Goal: Information Seeking & Learning: Learn about a topic

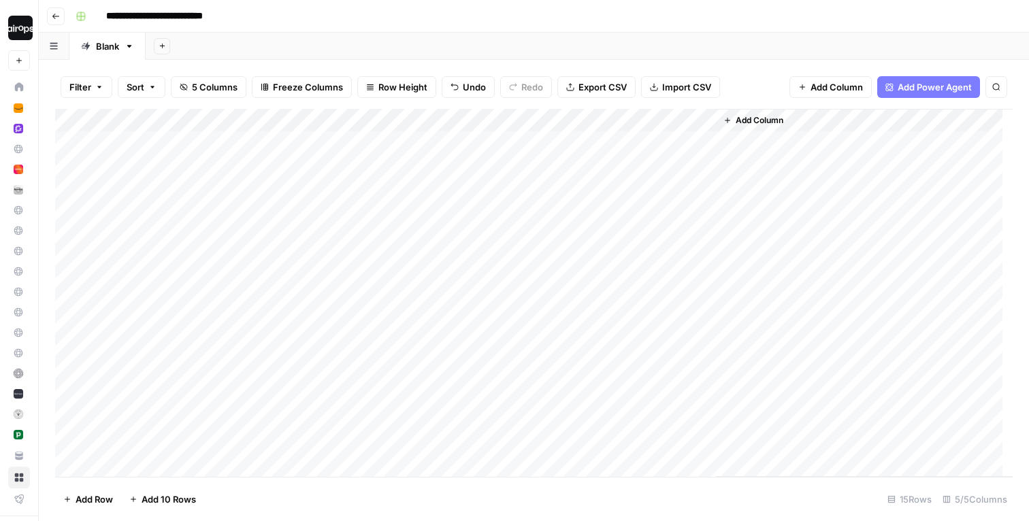
click at [383, 35] on div "Add Sheet" at bounding box center [588, 46] width 884 height 27
click at [383, 15] on div "**********" at bounding box center [543, 16] width 946 height 22
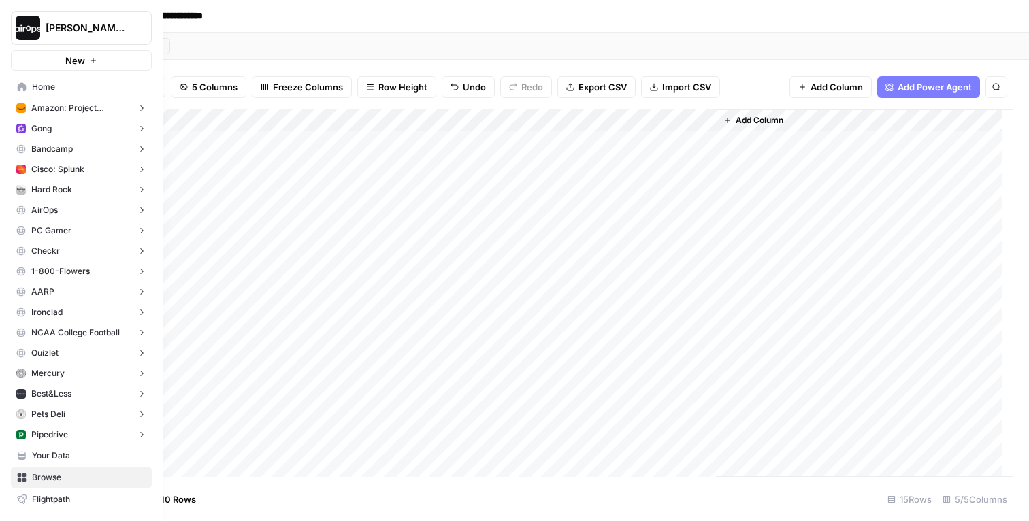
click at [30, 20] on img "Workspace: Dille-Sandbox" at bounding box center [28, 28] width 25 height 25
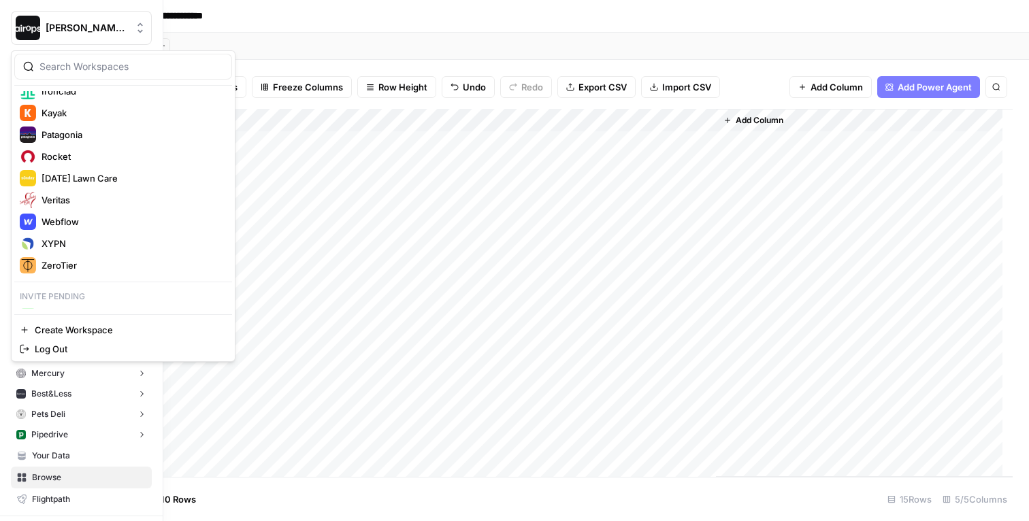
scroll to position [391, 0]
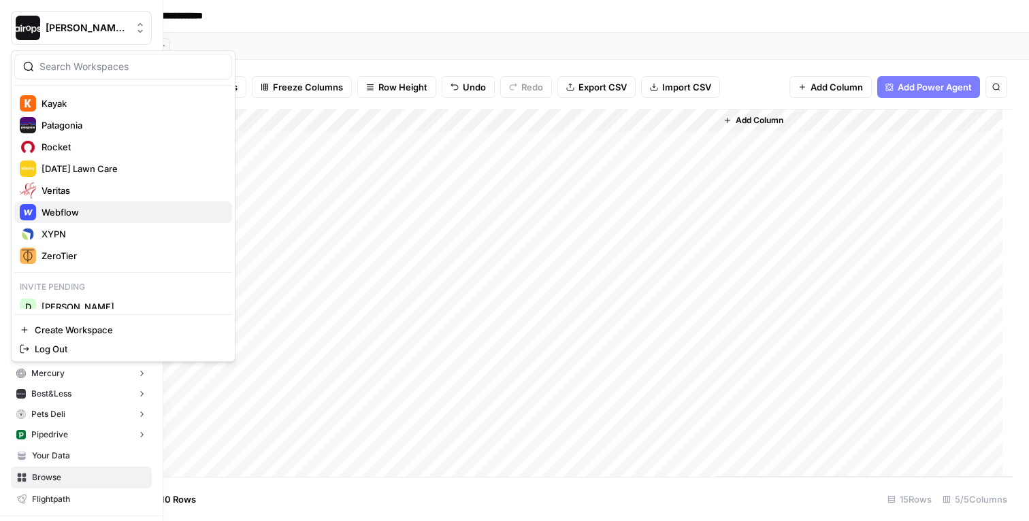
click at [73, 210] on span "Webflow" at bounding box center [132, 213] width 180 height 14
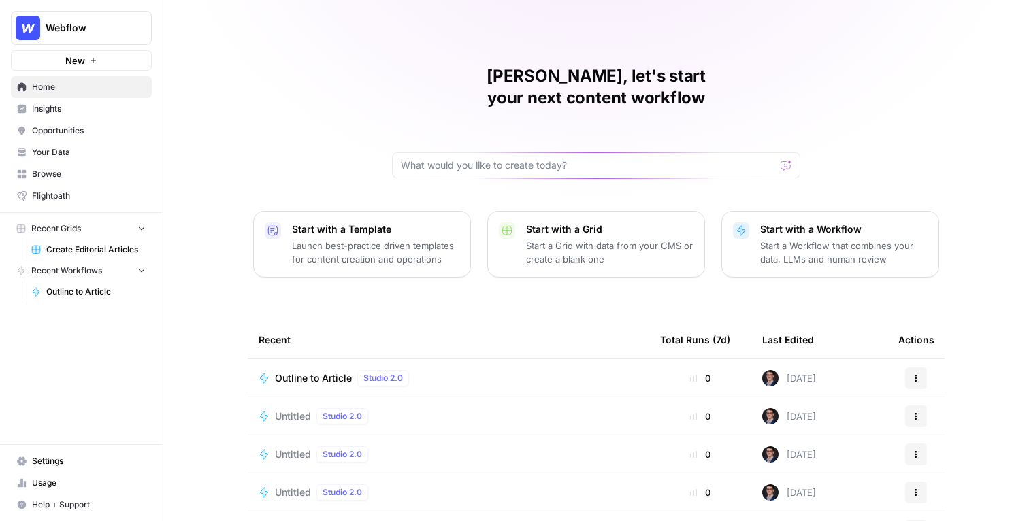
click at [85, 31] on span "Webflow" at bounding box center [87, 28] width 82 height 14
click at [219, 38] on div "Mike, let's start your next content workflow Start with a Template Launch best-…" at bounding box center [596, 324] width 866 height 648
click at [59, 148] on span "Your Data" at bounding box center [89, 152] width 114 height 12
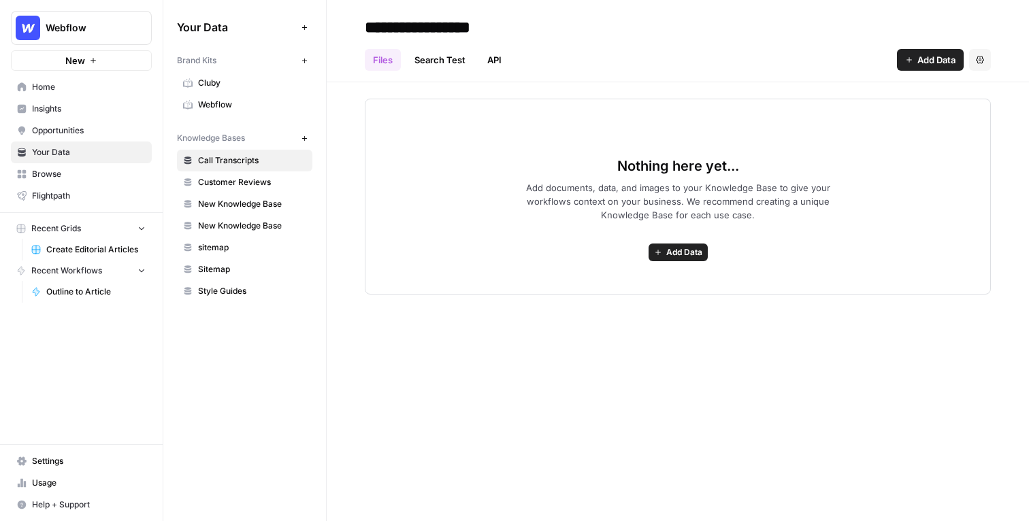
click at [205, 78] on span "Cluby" at bounding box center [252, 83] width 108 height 12
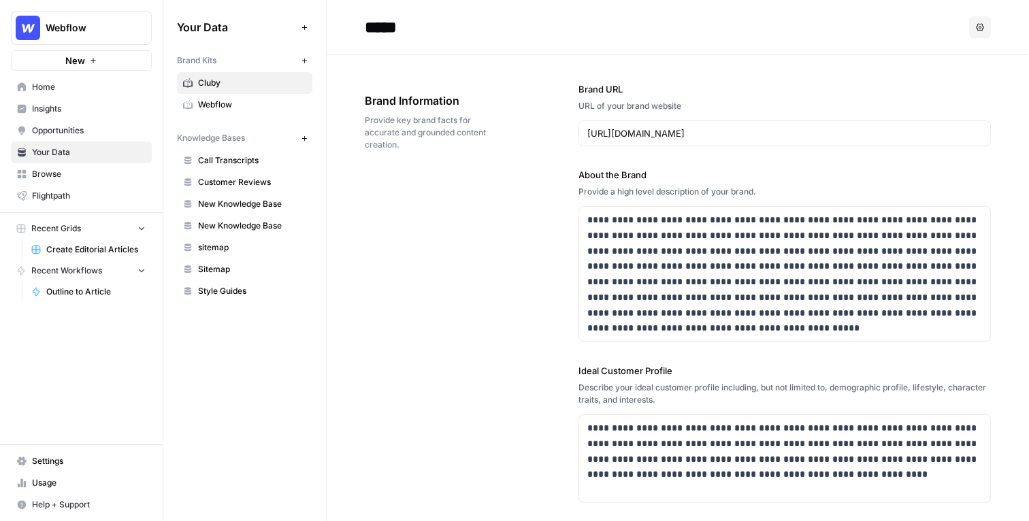
click at [205, 97] on link "Webflow" at bounding box center [244, 105] width 135 height 22
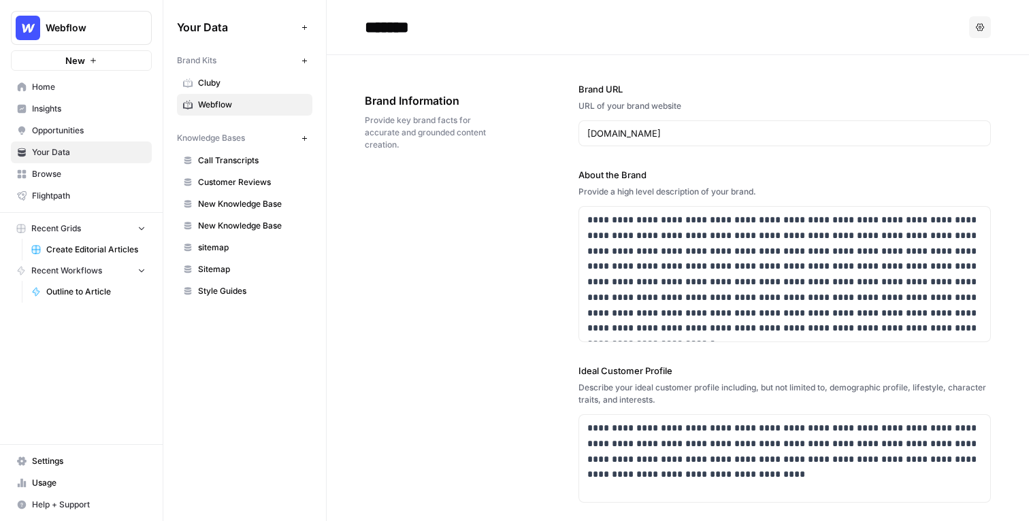
click at [103, 38] on button "Webflow" at bounding box center [81, 28] width 141 height 34
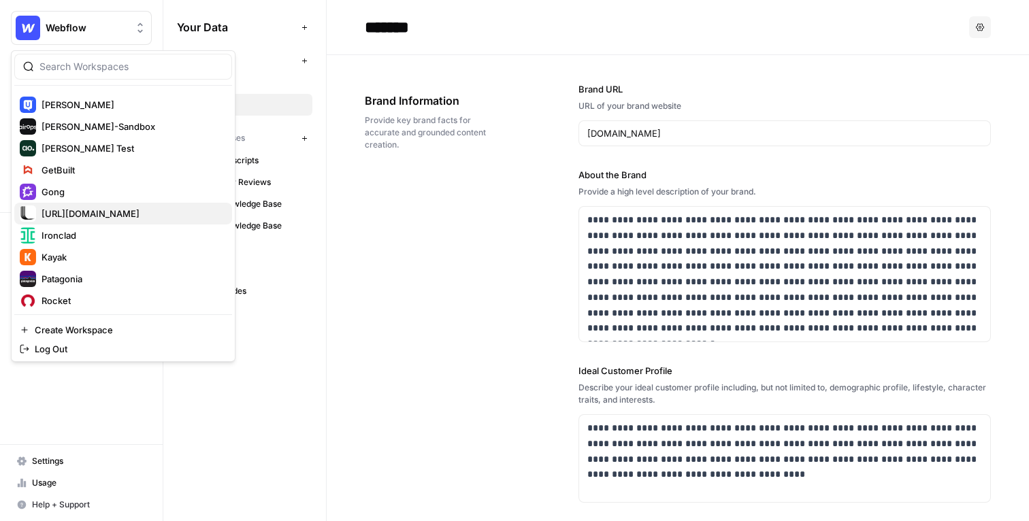
scroll to position [277, 0]
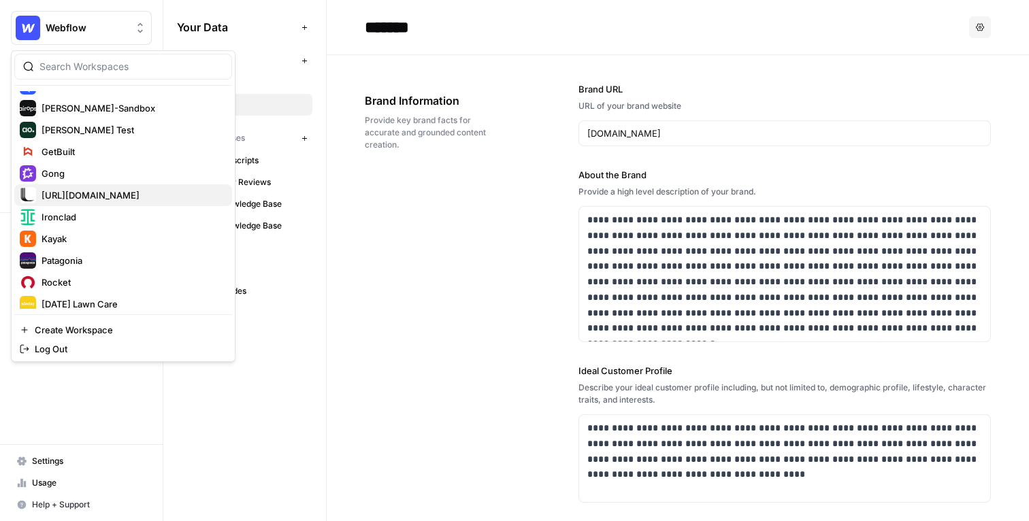
click at [57, 191] on span "[URL][DOMAIN_NAME]" at bounding box center [132, 196] width 180 height 14
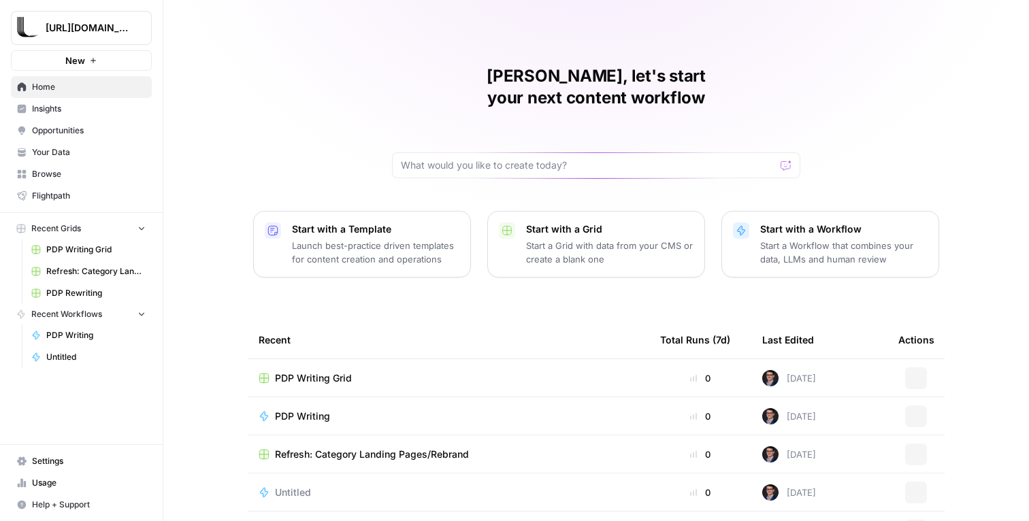
click at [78, 28] on span "[URL][DOMAIN_NAME]" at bounding box center [87, 28] width 82 height 14
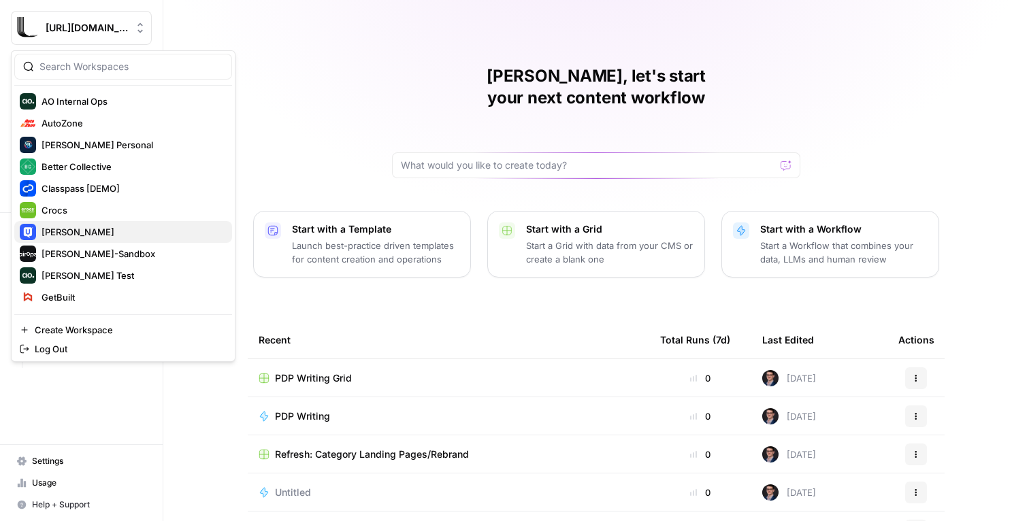
scroll to position [133, 0]
click at [67, 229] on span "[PERSON_NAME]" at bounding box center [132, 230] width 180 height 14
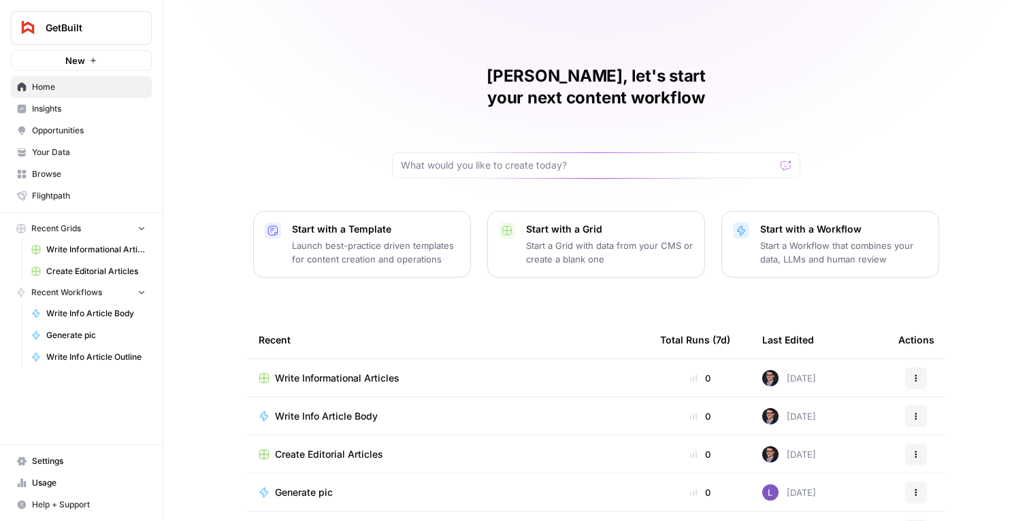
click at [76, 36] on button "GetBuilt" at bounding box center [81, 28] width 141 height 34
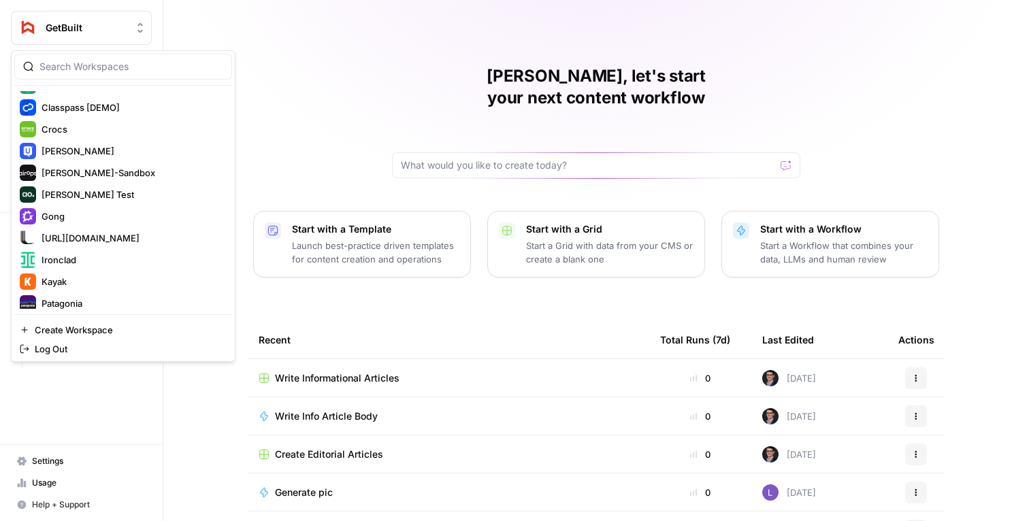
scroll to position [199, 0]
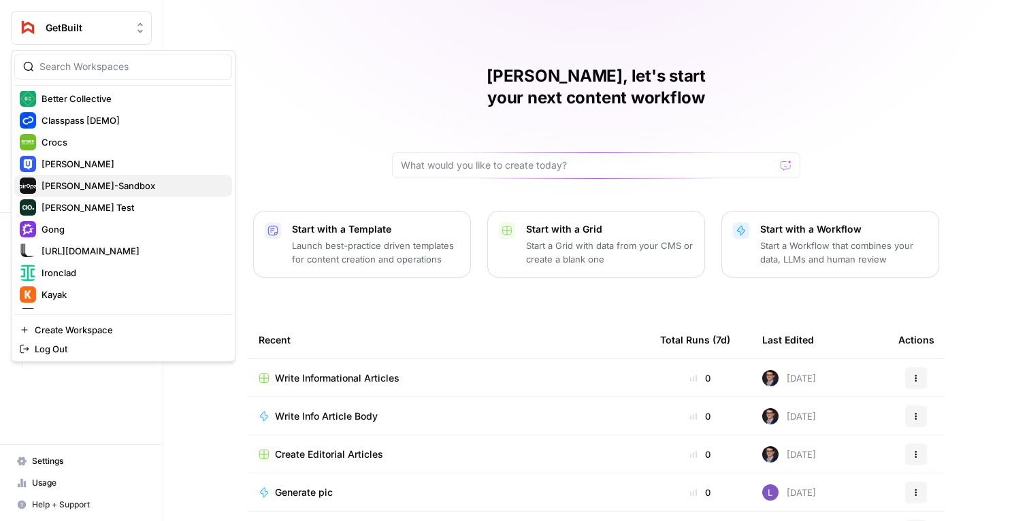
click at [74, 190] on span "[PERSON_NAME]-Sandbox" at bounding box center [132, 186] width 180 height 14
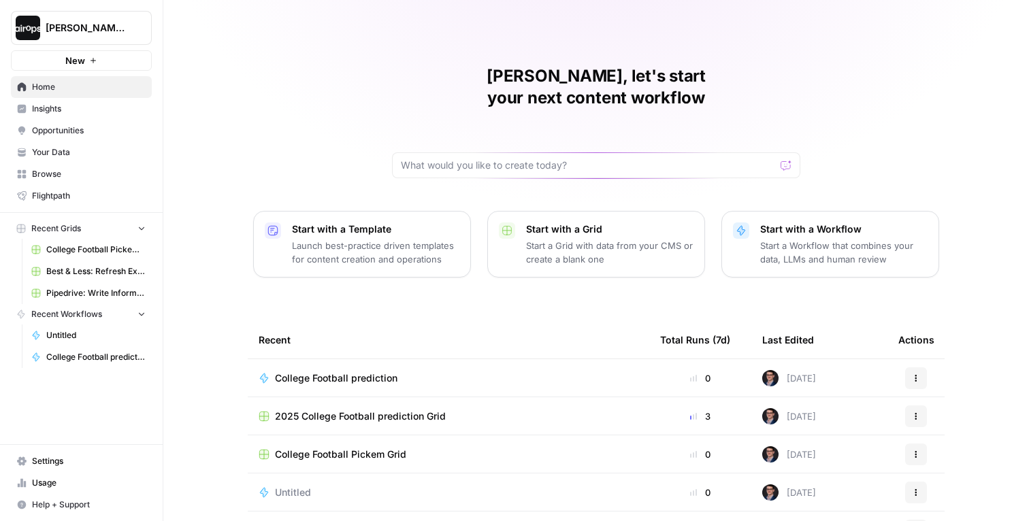
click at [198, 168] on div "[PERSON_NAME], let's start your next content workflow Start with a Template Lau…" at bounding box center [596, 324] width 866 height 648
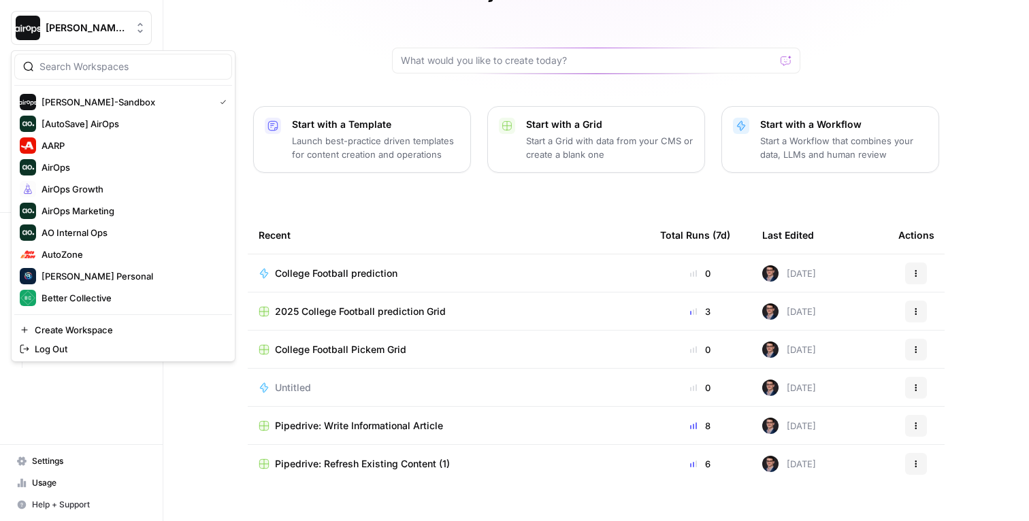
click at [88, 19] on button "[PERSON_NAME]-Sandbox" at bounding box center [81, 28] width 141 height 34
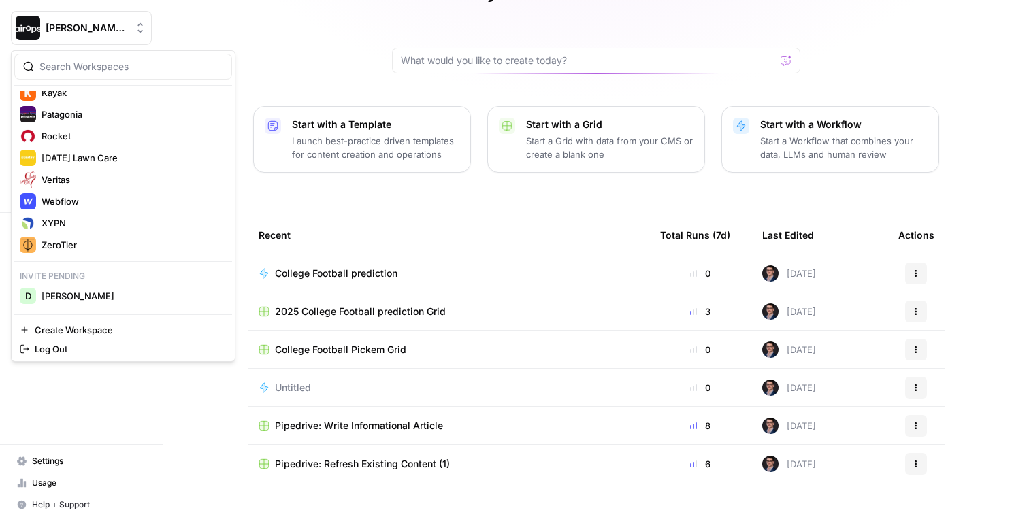
scroll to position [465, 0]
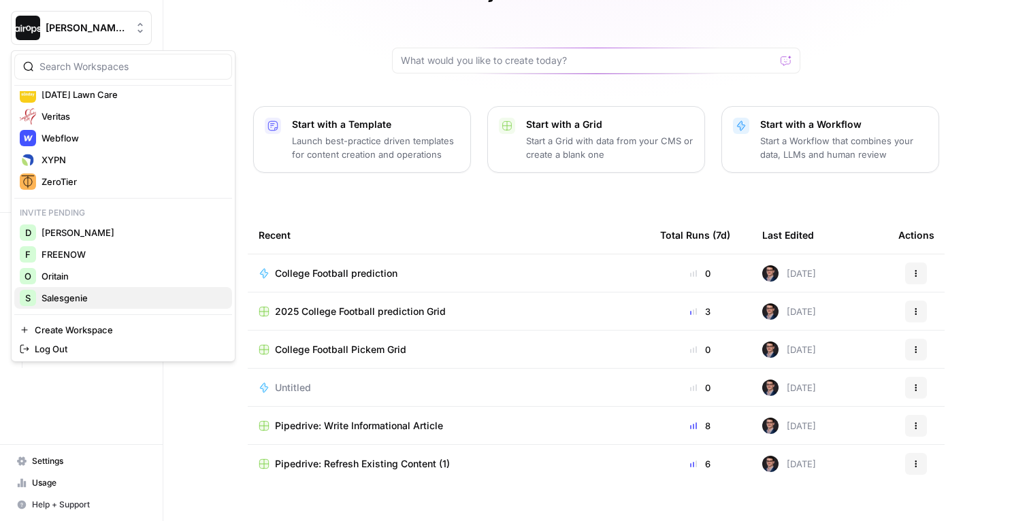
click at [81, 292] on span "Salesgenie" at bounding box center [132, 298] width 180 height 14
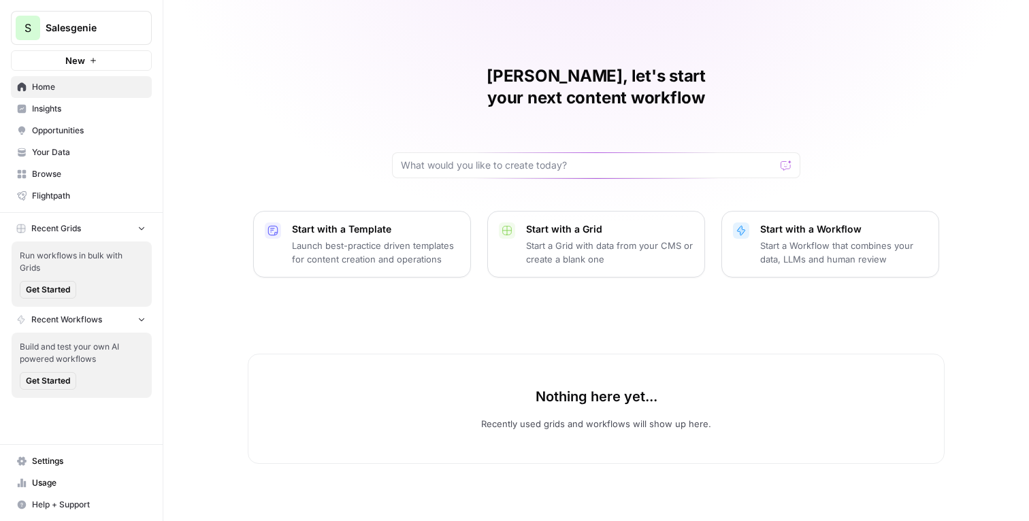
click at [99, 31] on span "Salesgenie" at bounding box center [87, 28] width 82 height 14
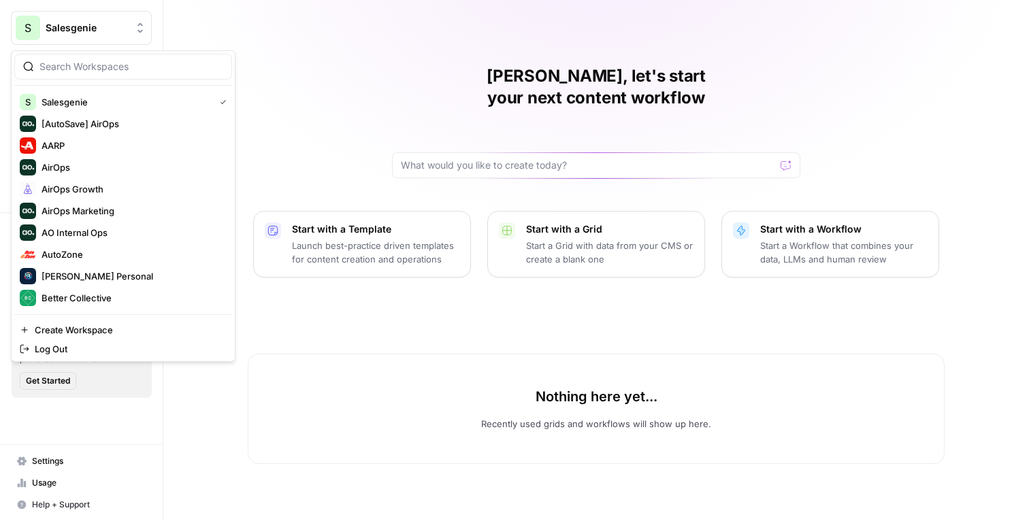
click at [257, 31] on div "[PERSON_NAME], let's start your next content workflow Start with a Template Lau…" at bounding box center [596, 260] width 866 height 521
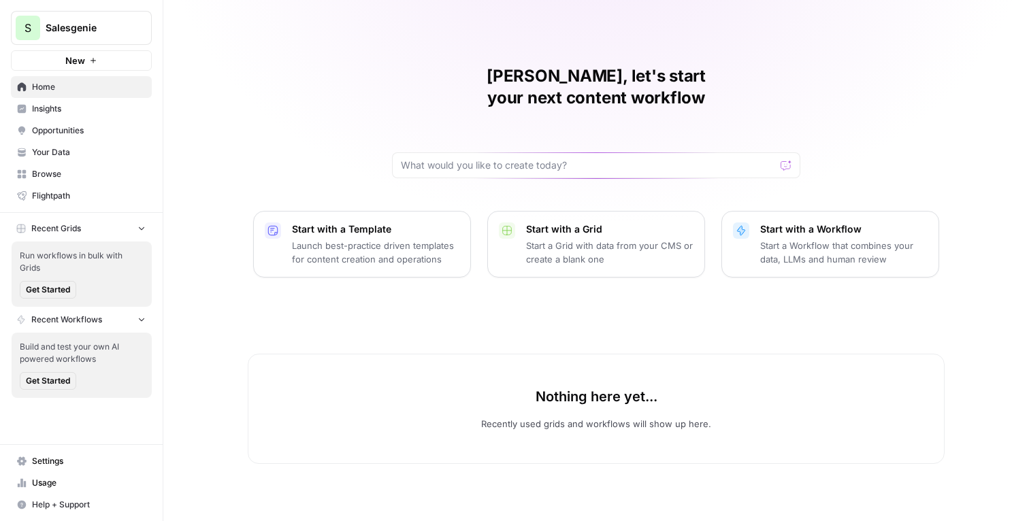
click at [88, 144] on link "Your Data" at bounding box center [81, 153] width 141 height 22
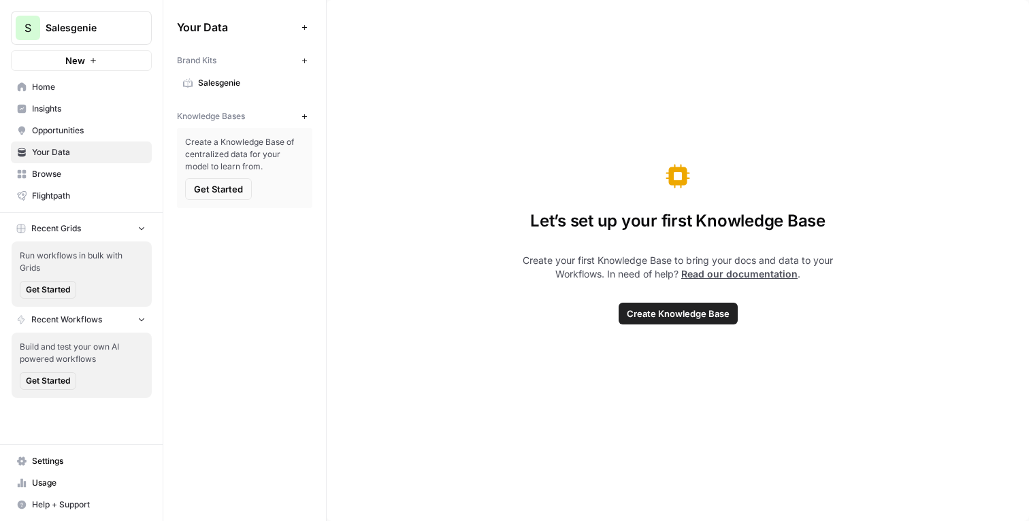
click at [217, 78] on span "Salesgenie" at bounding box center [252, 83] width 108 height 12
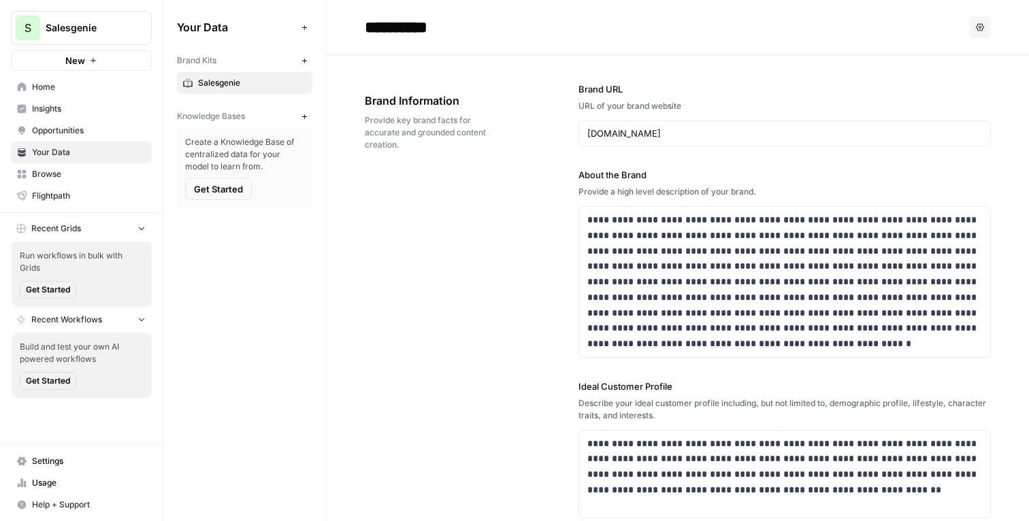
click at [291, 291] on div "Your Data Add Data Brand Kits New Salesgenie Knowledge Bases New Create a Knowl…" at bounding box center [244, 260] width 163 height 521
drag, startPoint x: 424, startPoint y: 157, endPoint x: 358, endPoint y: 97, distance: 89.2
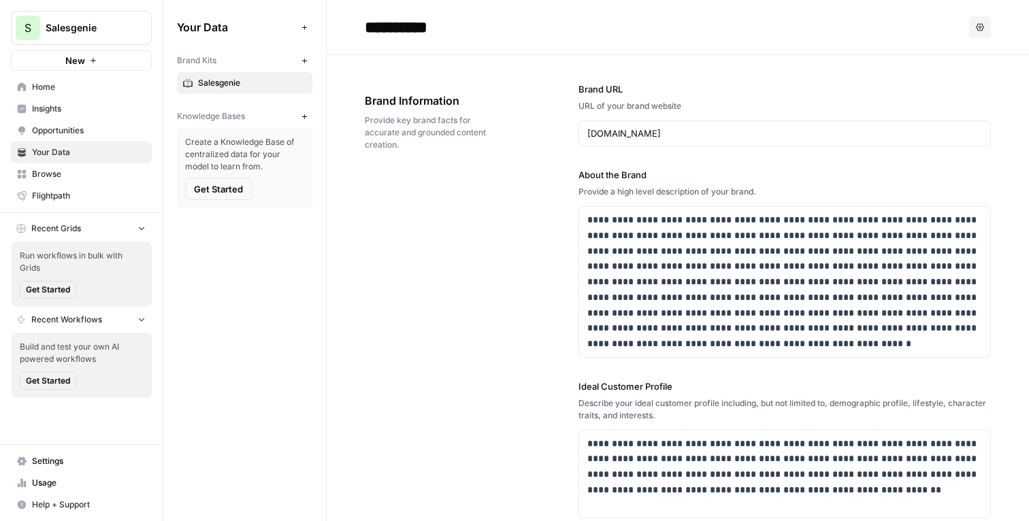
click at [64, 176] on span "Browse" at bounding box center [89, 174] width 114 height 12
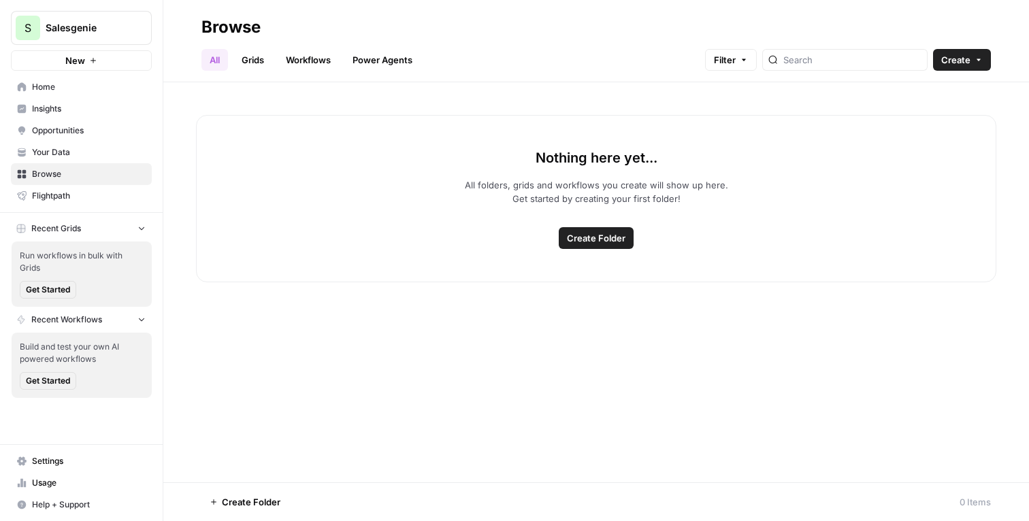
click at [64, 127] on span "Opportunities" at bounding box center [89, 131] width 114 height 12
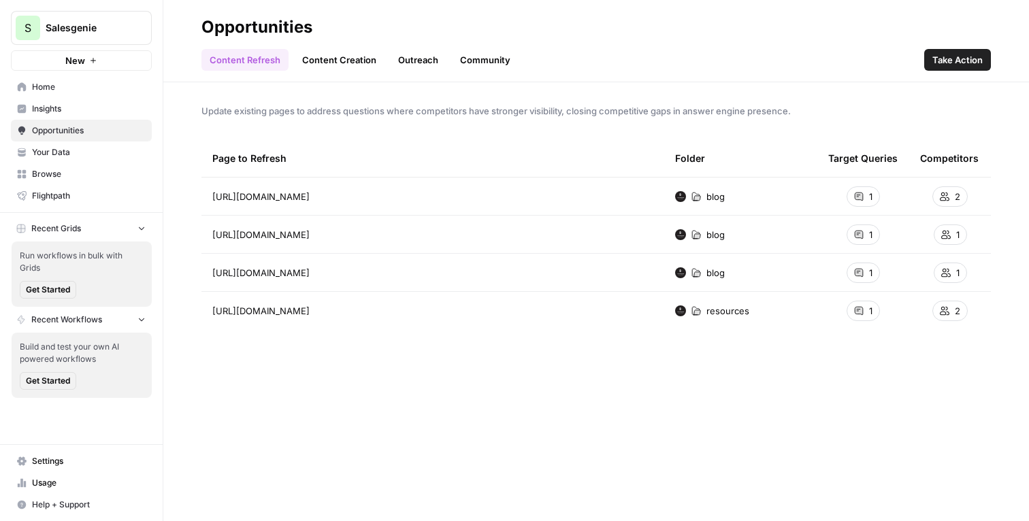
click at [329, 56] on link "Content Creation" at bounding box center [339, 60] width 91 height 22
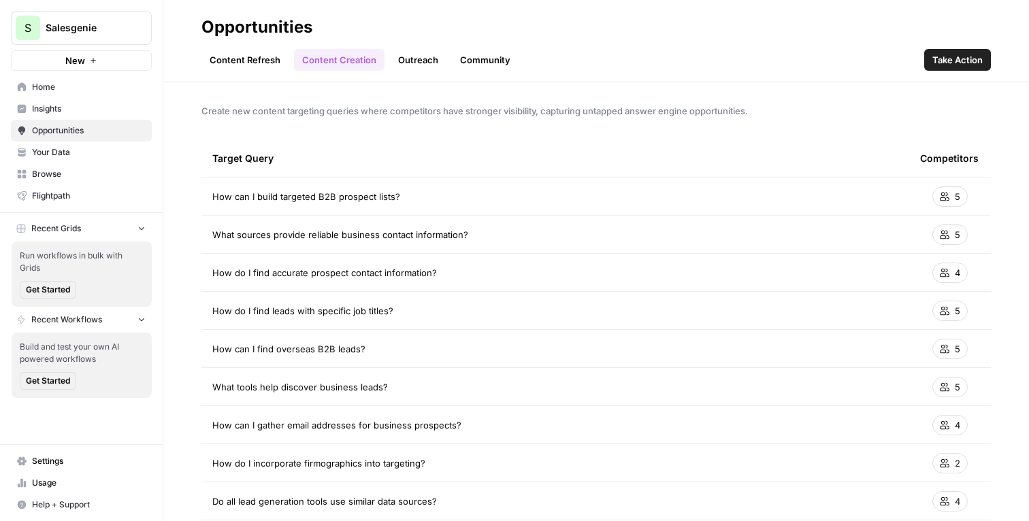
click at [58, 111] on span "Insights" at bounding box center [89, 109] width 114 height 12
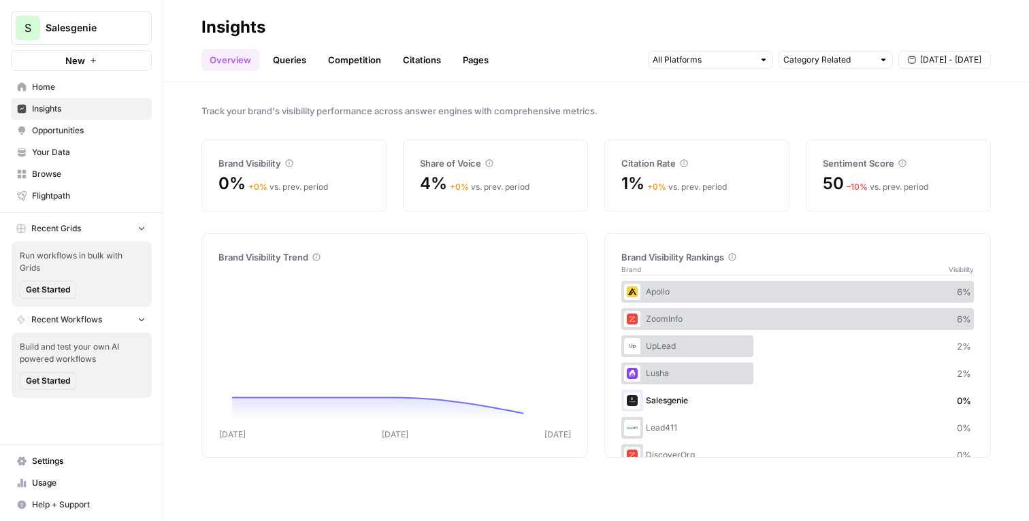
click at [179, 148] on div "Track your brand's visibility performance across answer engines with comprehens…" at bounding box center [596, 301] width 866 height 439
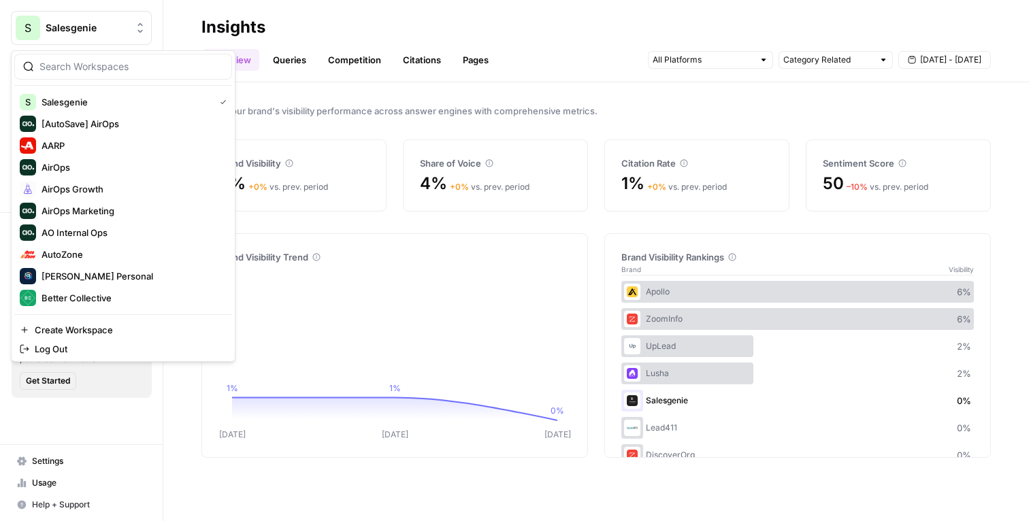
click at [35, 26] on div "S" at bounding box center [28, 28] width 25 height 25
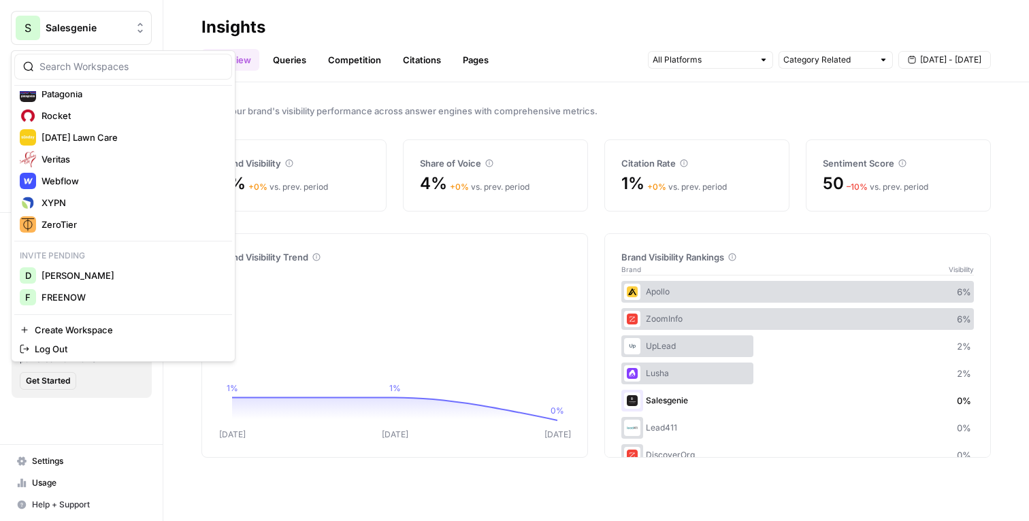
scroll to position [465, 0]
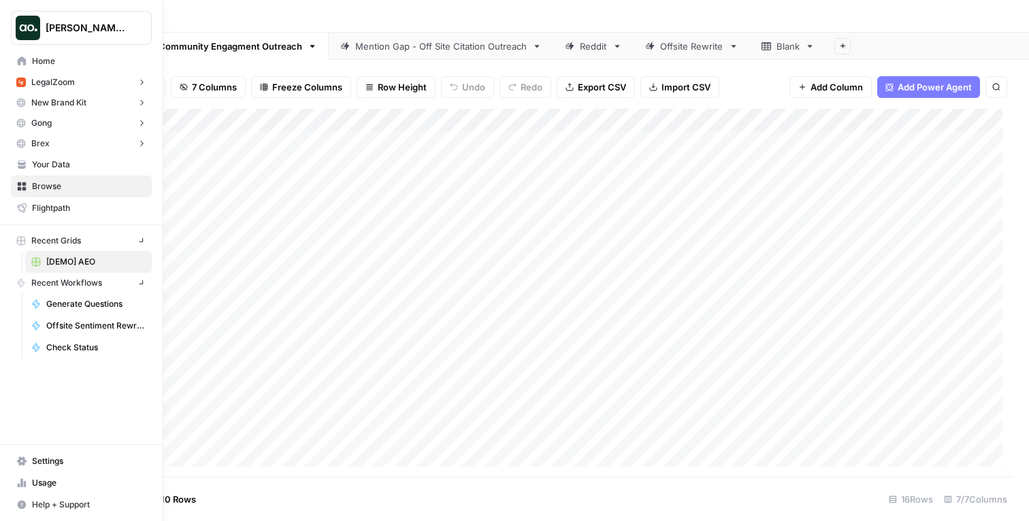
click at [25, 22] on img "Workspace: Dillon Test" at bounding box center [28, 28] width 25 height 25
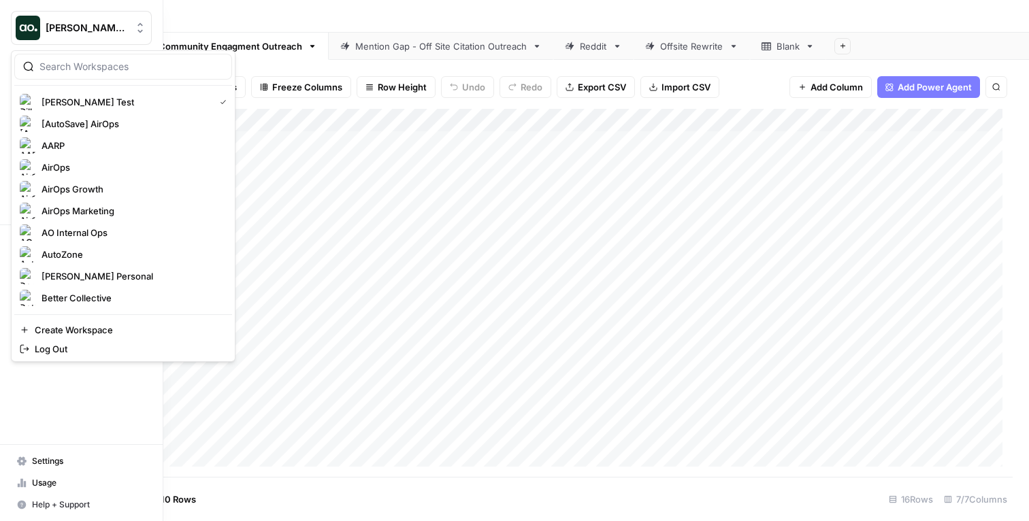
click at [44, 65] on input "search" at bounding box center [131, 67] width 184 height 14
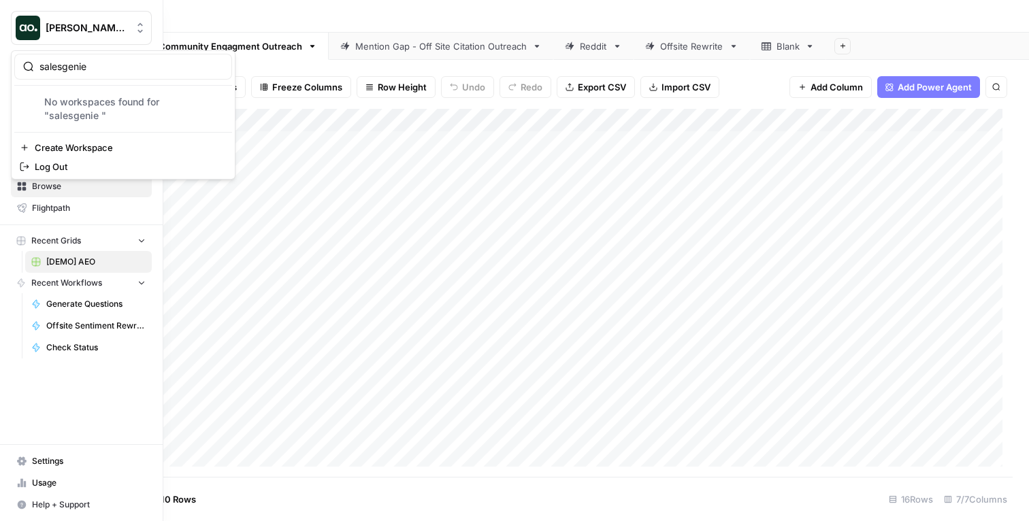
type input "salesgenie"
click at [89, 69] on input "salesgenie" at bounding box center [131, 67] width 184 height 14
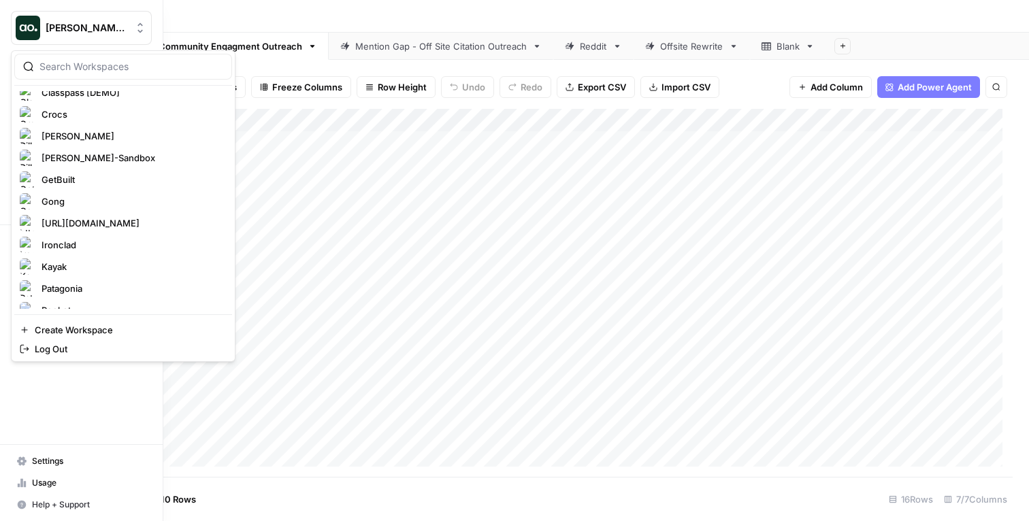
scroll to position [318, 0]
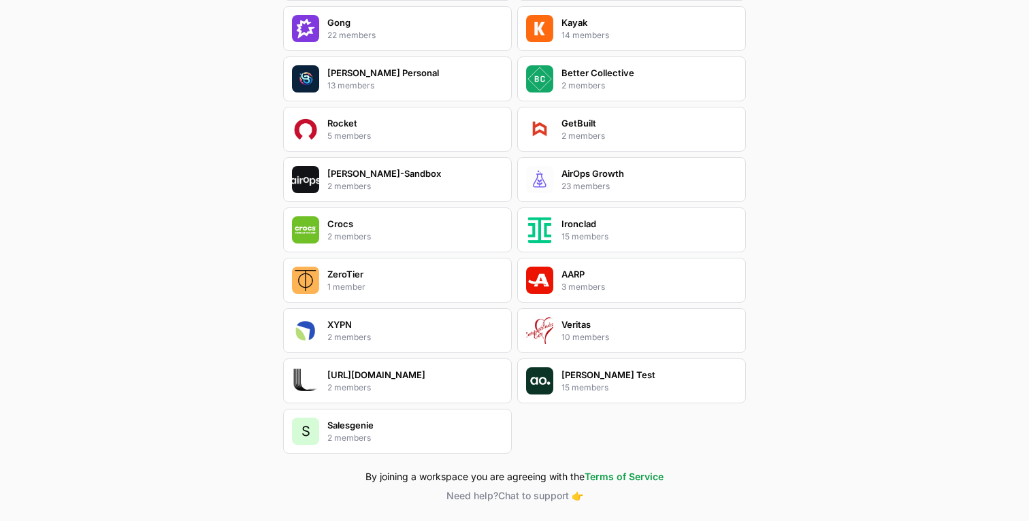
scroll to position [627, 0]
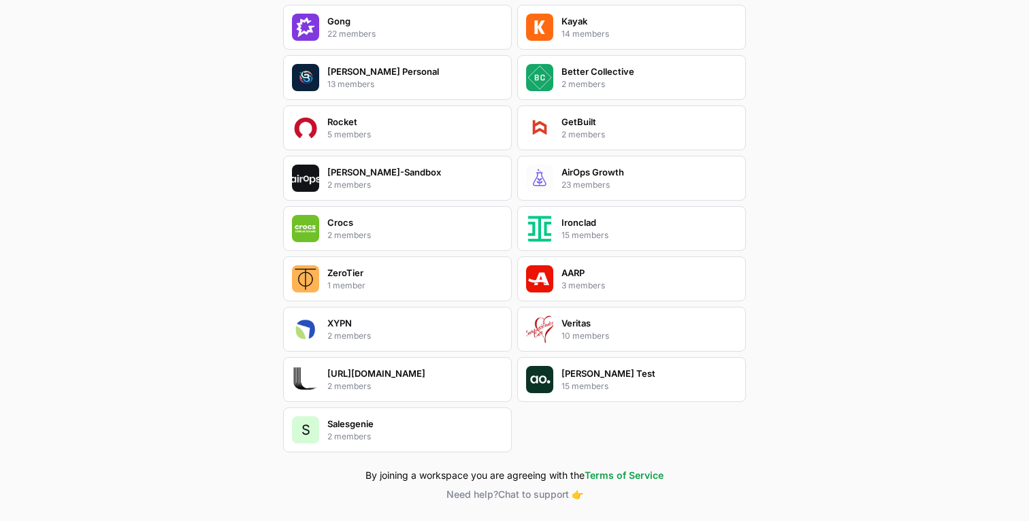
click at [379, 428] on div "S Salesgenie 2 members" at bounding box center [397, 430] width 229 height 45
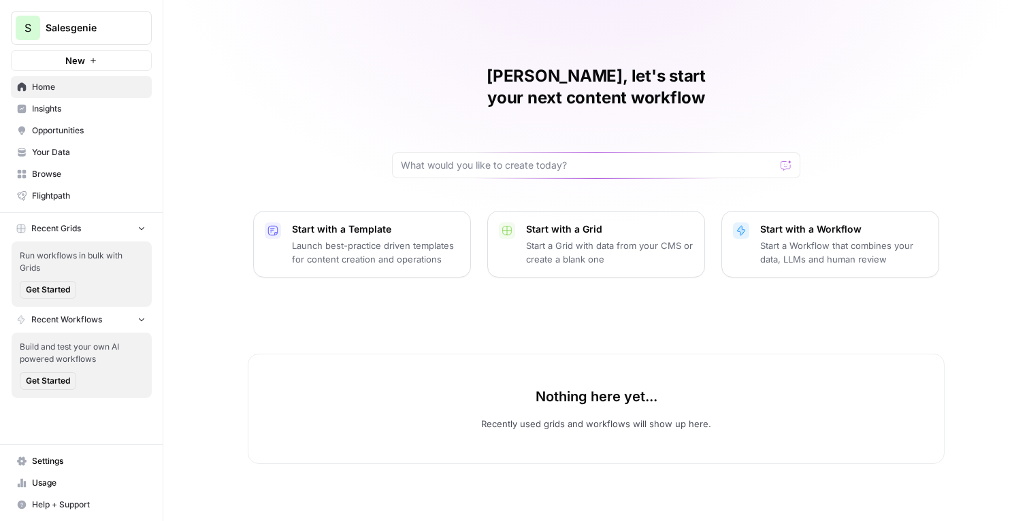
click at [210, 221] on div "Mike, let's start your next content workflow Start with a Template Launch best-…" at bounding box center [596, 260] width 866 height 521
click at [146, 229] on icon "button" at bounding box center [142, 228] width 10 height 10
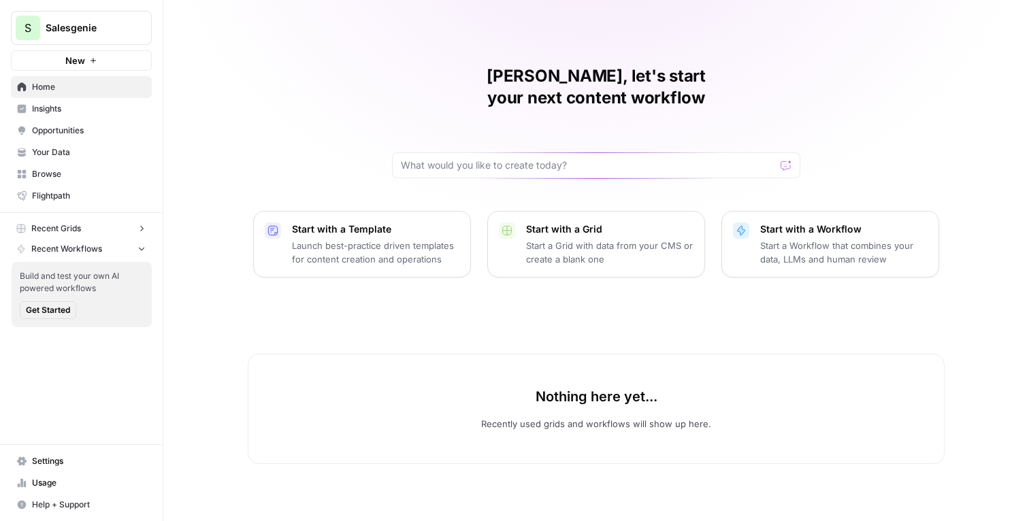
click at [145, 229] on icon "button" at bounding box center [142, 229] width 10 height 10
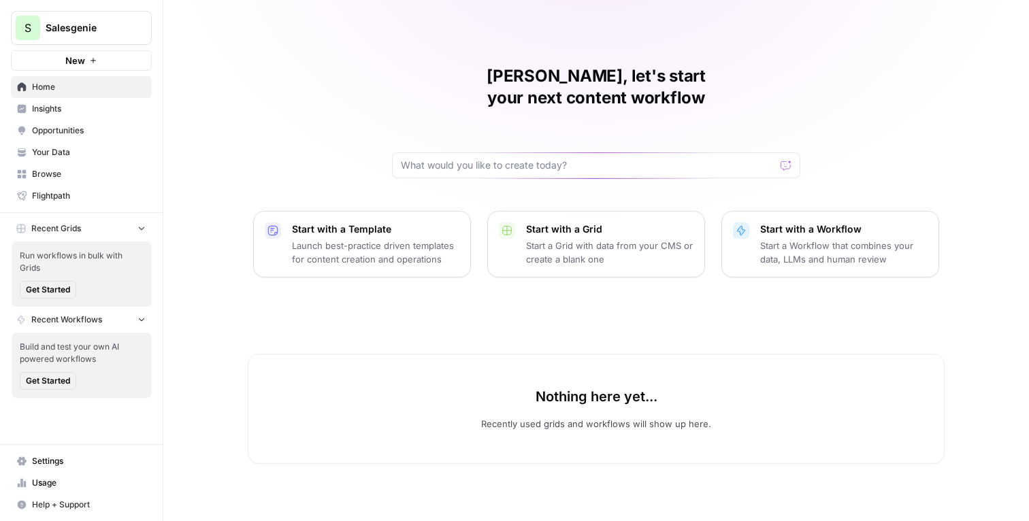
click at [199, 213] on div "Mike, let's start your next content workflow Start with a Template Launch best-…" at bounding box center [596, 260] width 866 height 521
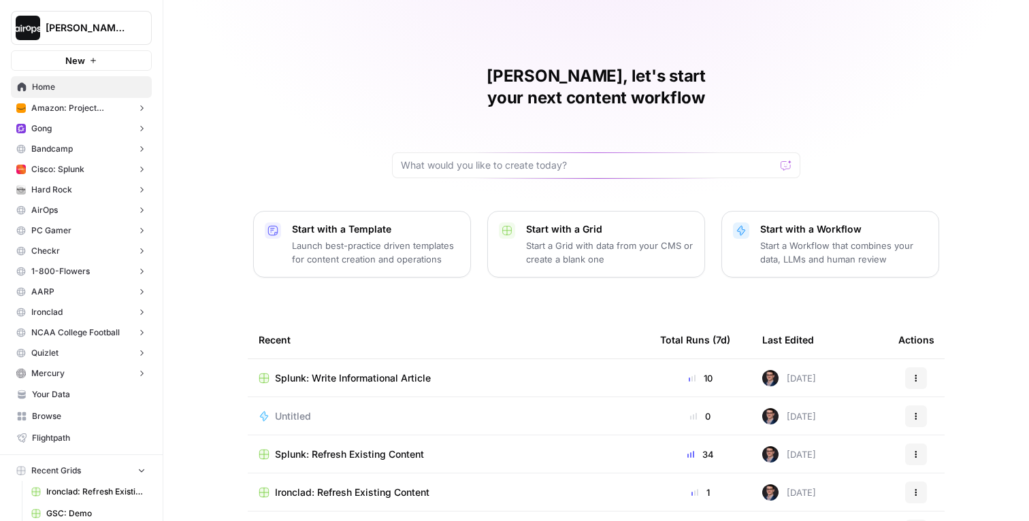
click at [792, 112] on div "Mike, let's start your next content workflow" at bounding box center [596, 121] width 408 height 113
click at [26, 64] on button "New" at bounding box center [81, 60] width 141 height 20
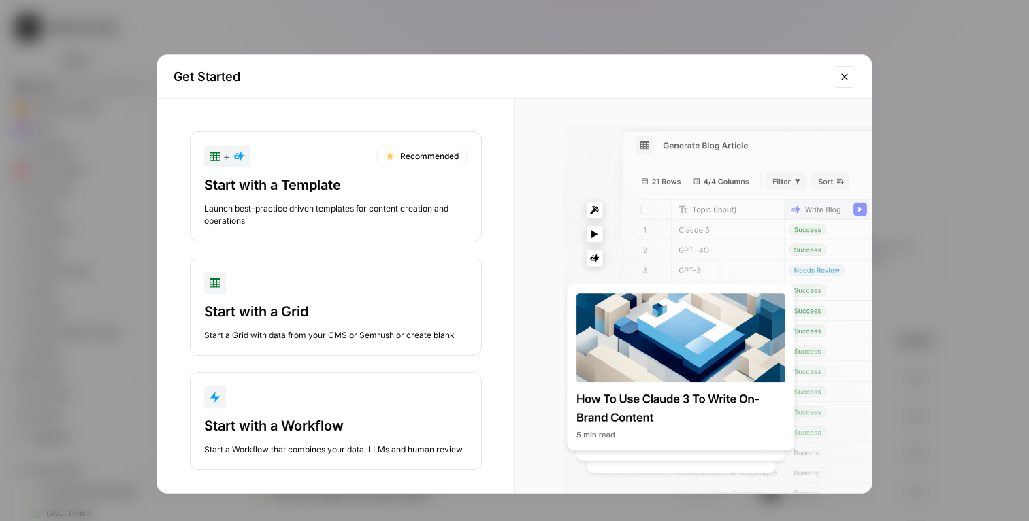
click at [243, 60] on div "Get Started" at bounding box center [514, 77] width 715 height 44
click at [291, 15] on div "Get Started + Recommended Start with a Template Launch best-practice driven tem…" at bounding box center [514, 260] width 1029 height 521
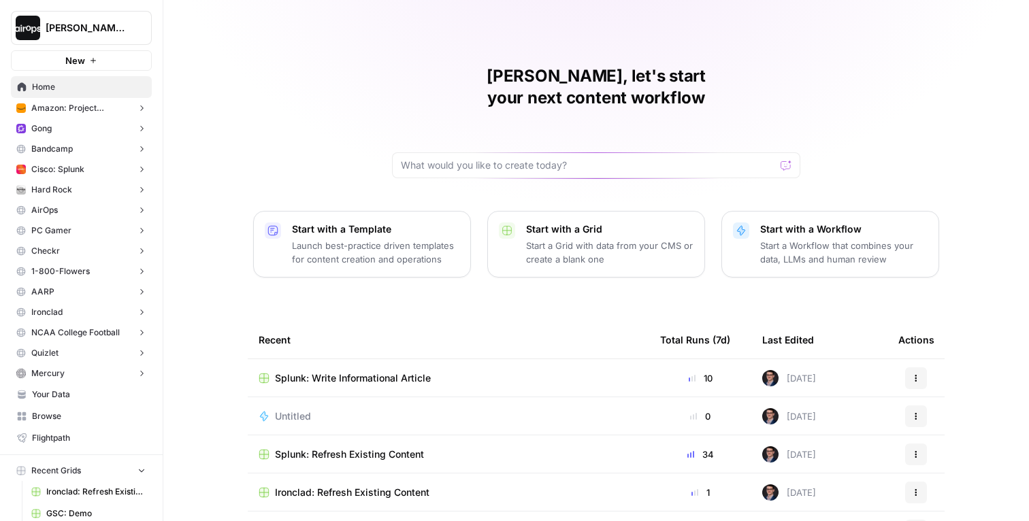
click at [108, 29] on span "[PERSON_NAME]-Sandbox" at bounding box center [87, 28] width 82 height 14
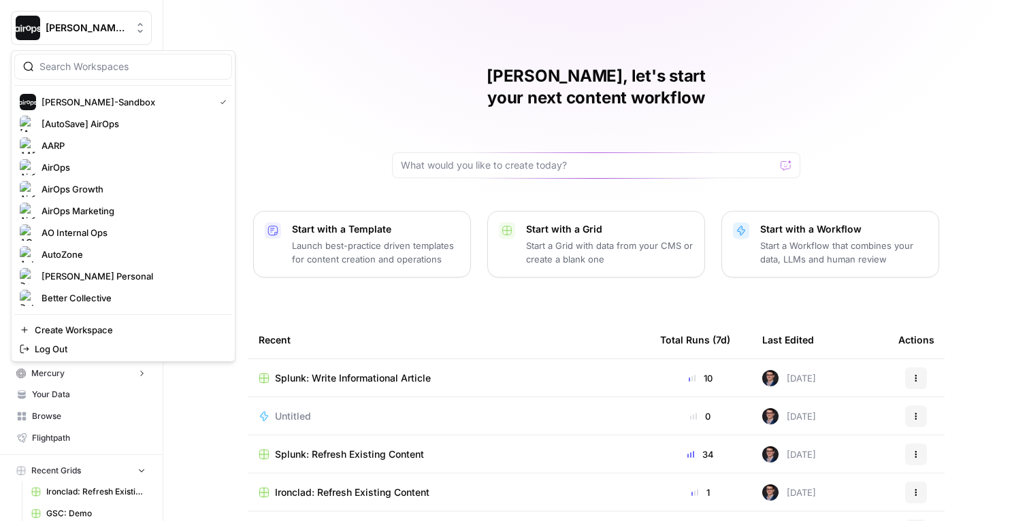
click at [93, 60] on input "search" at bounding box center [131, 67] width 184 height 14
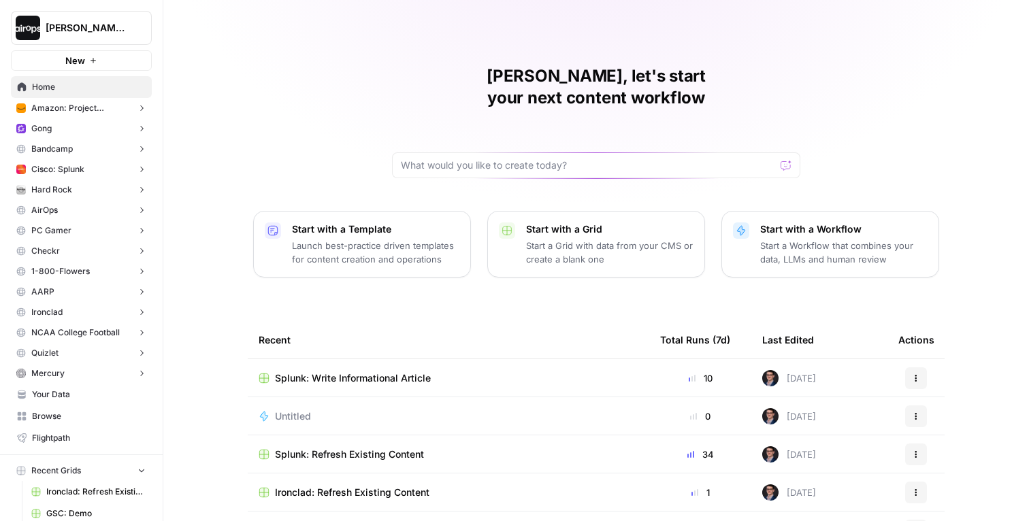
click at [279, 57] on div "Mike, let's start your next content workflow Start with a Template Launch best-…" at bounding box center [596, 324] width 866 height 648
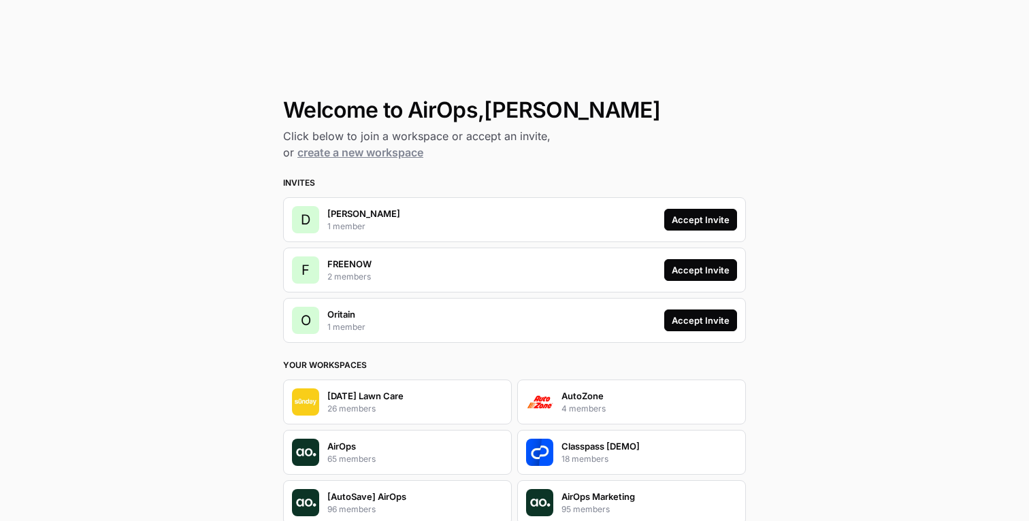
click at [682, 221] on div "Accept Invite" at bounding box center [701, 220] width 58 height 14
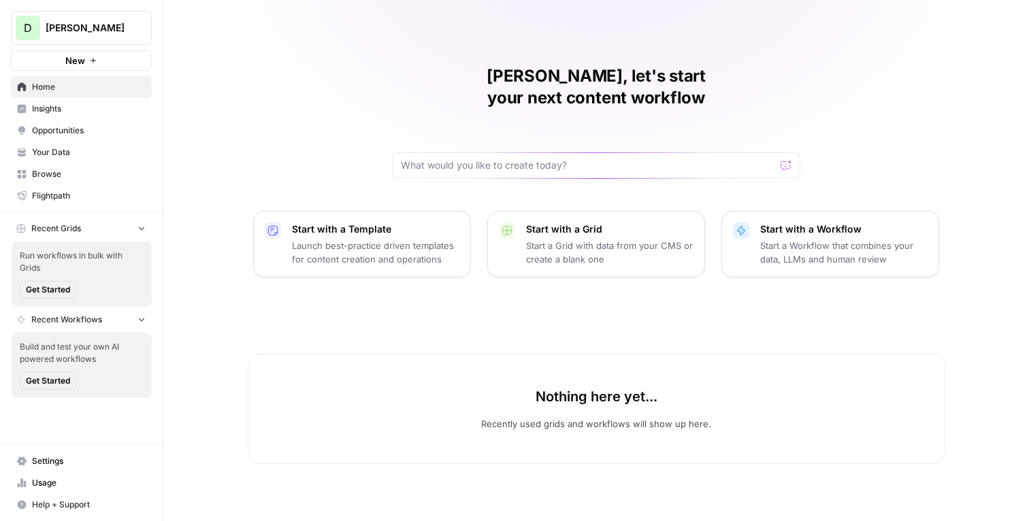
click at [112, 25] on span "[PERSON_NAME]" at bounding box center [87, 28] width 82 height 14
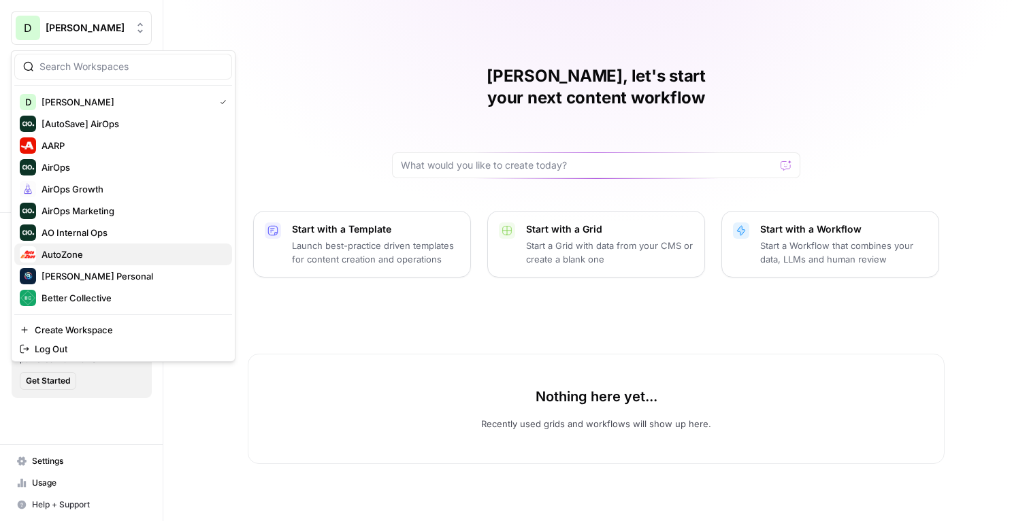
scroll to position [465, 0]
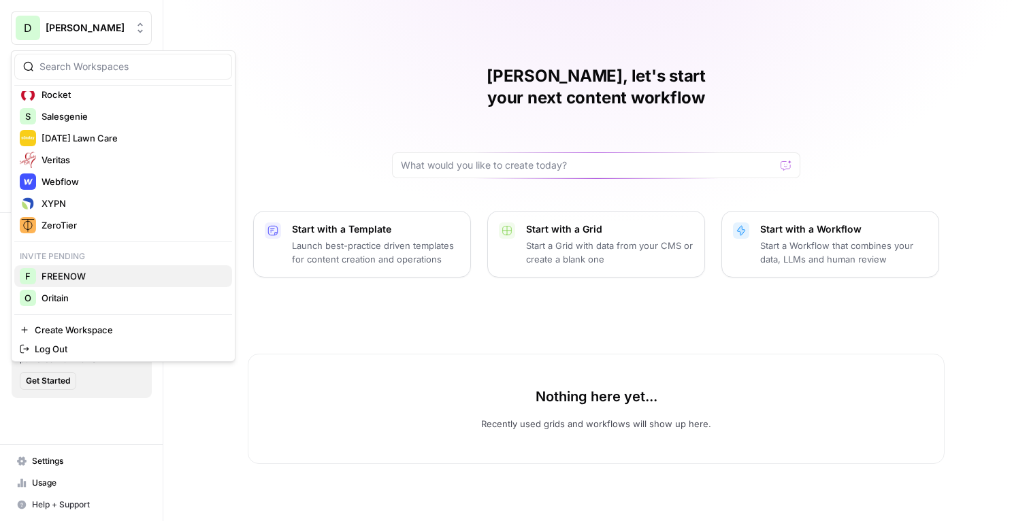
click at [120, 275] on span "FREENOW" at bounding box center [132, 277] width 180 height 14
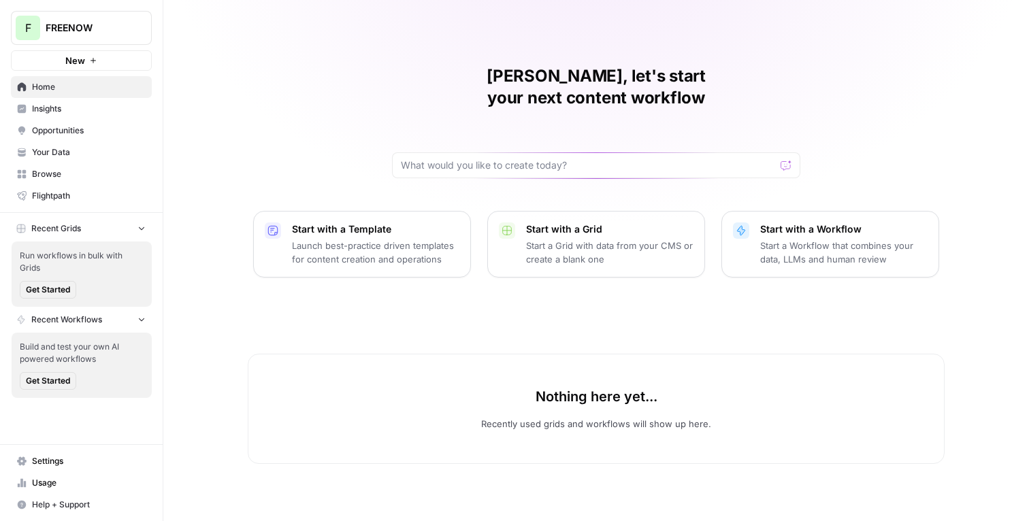
click at [92, 28] on span "FREENOW" at bounding box center [87, 28] width 82 height 14
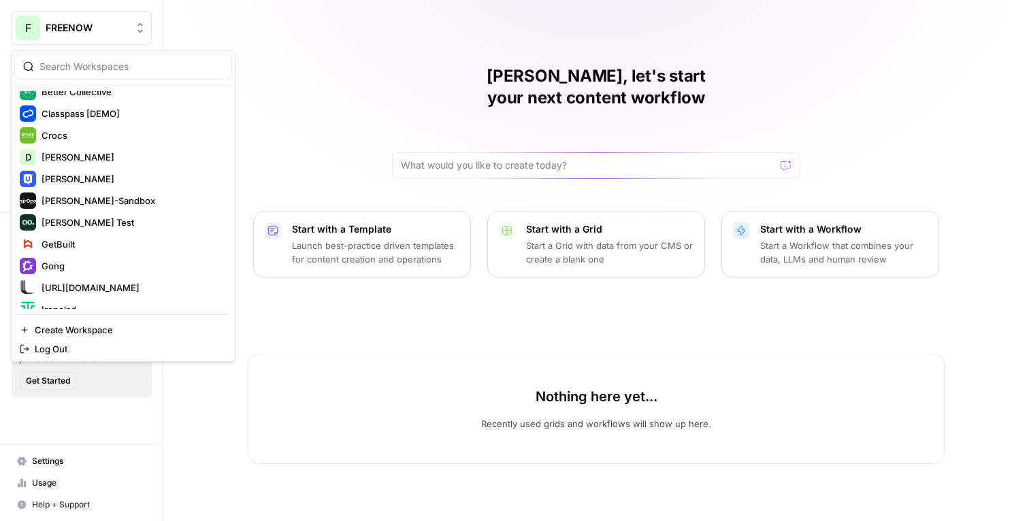
scroll to position [465, 0]
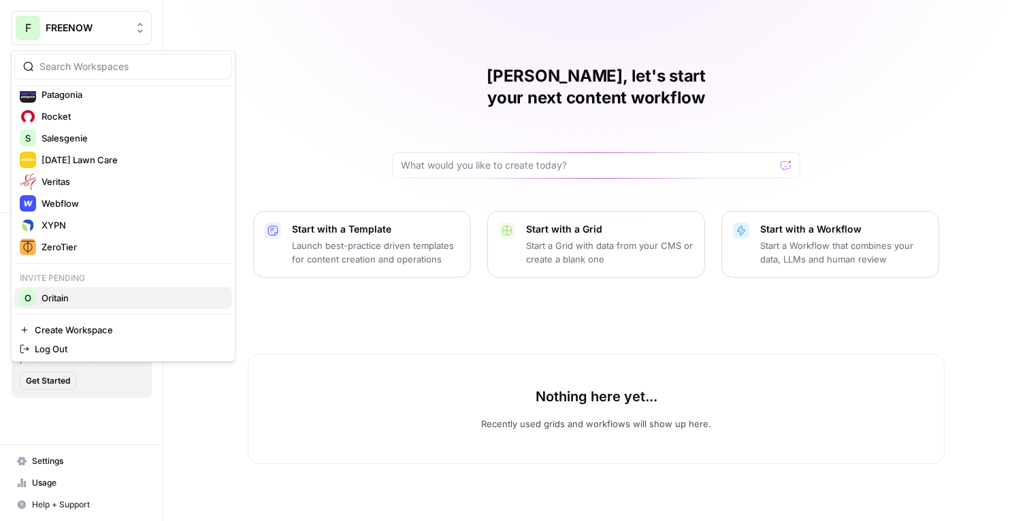
click at [86, 297] on span "Oritain" at bounding box center [132, 298] width 180 height 14
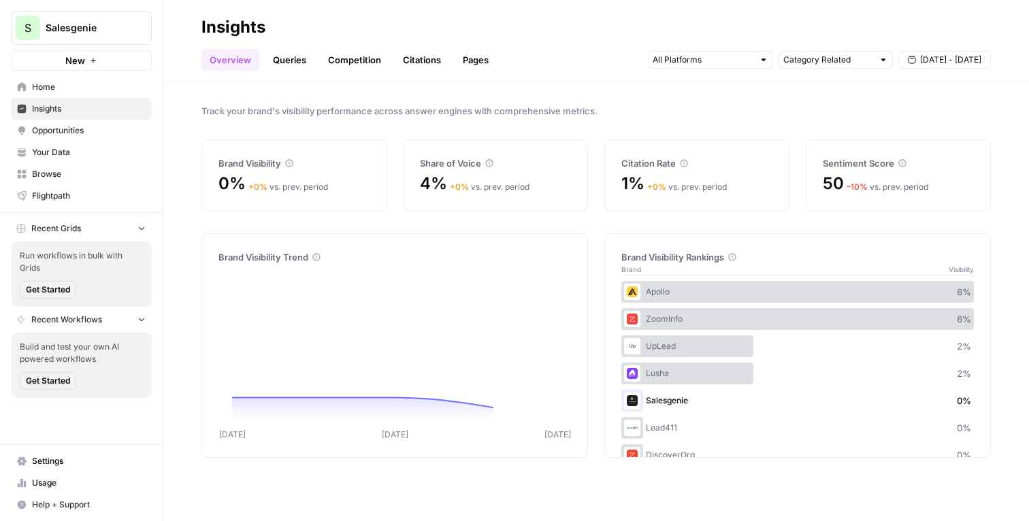
click at [32, 156] on span "Your Data" at bounding box center [89, 152] width 114 height 12
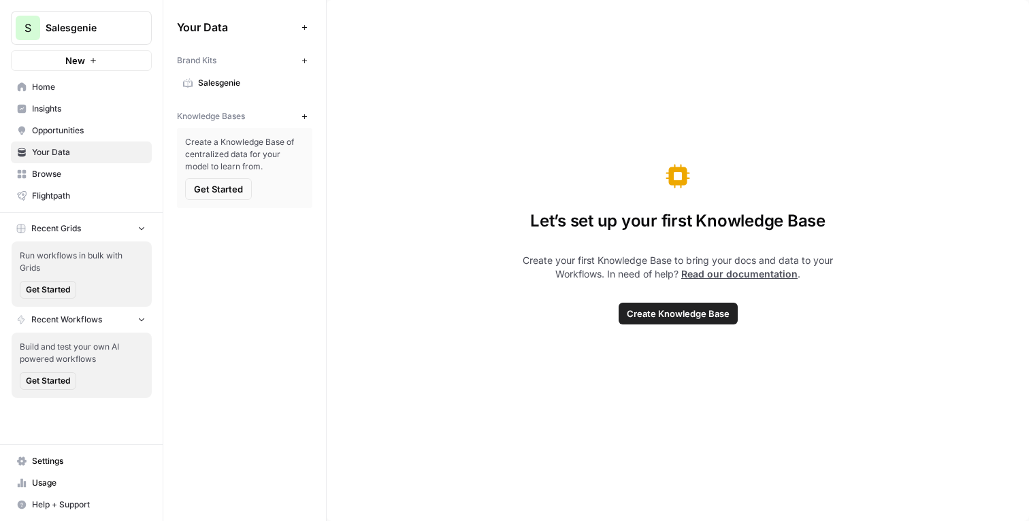
click at [116, 225] on button "Recent Grids" at bounding box center [81, 229] width 141 height 20
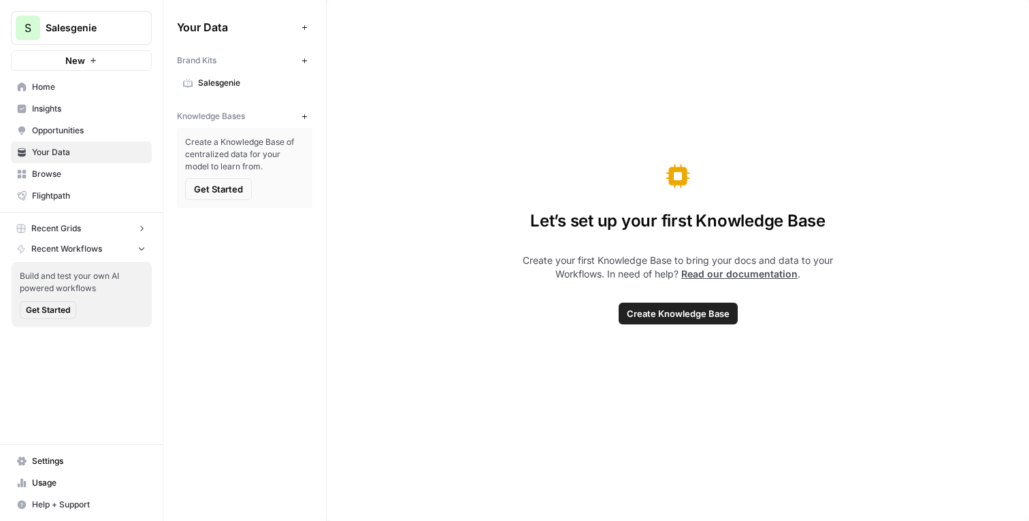
click at [85, 254] on span "Recent Workflows" at bounding box center [66, 249] width 71 height 12
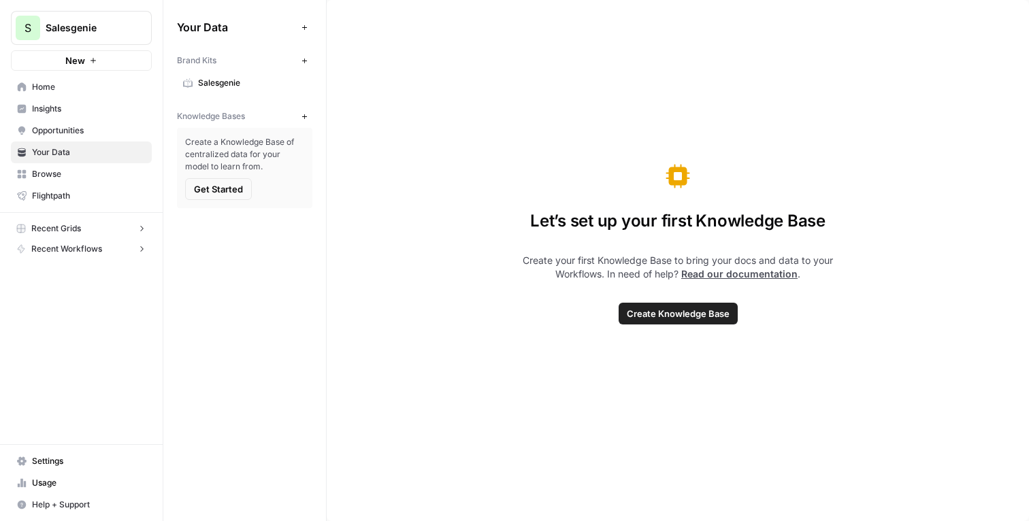
click at [81, 135] on span "Opportunities" at bounding box center [89, 131] width 114 height 12
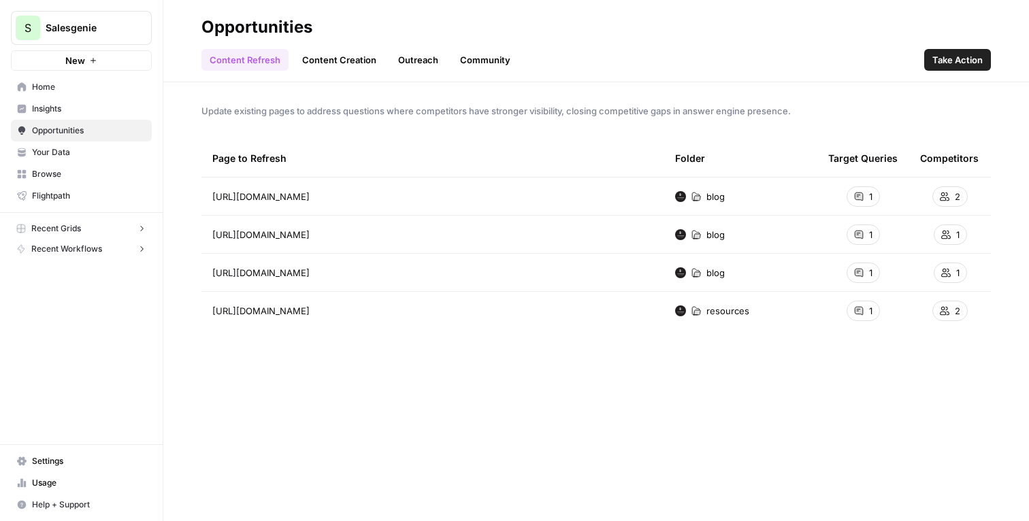
click at [81, 107] on span "Insights" at bounding box center [89, 109] width 114 height 12
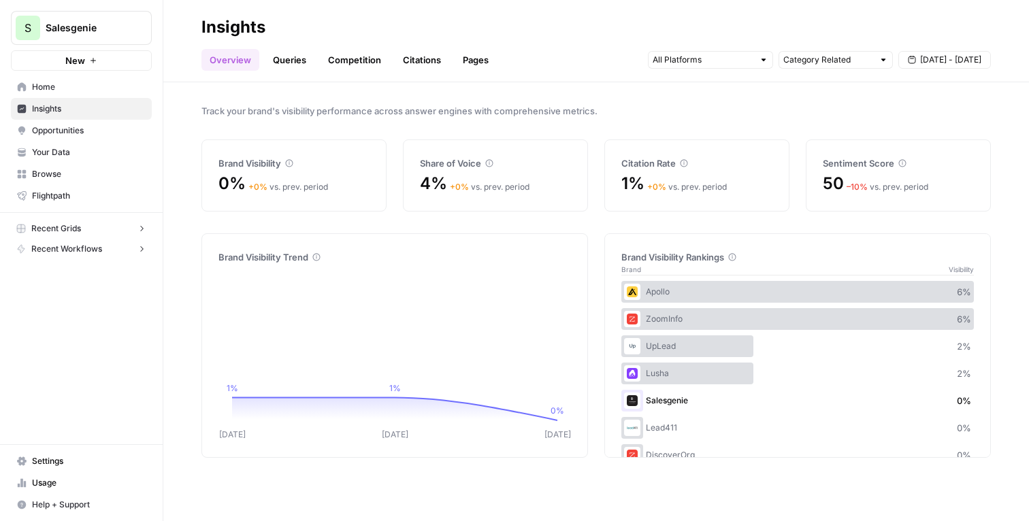
click at [805, 289] on div "Apollo 6 %" at bounding box center [798, 292] width 353 height 22
click at [839, 242] on div "Brand Visibility Rankings Brand Visibility" at bounding box center [798, 256] width 353 height 44
click at [743, 112] on span "Track your brand's visibility performance across answer engines with comprehens…" at bounding box center [596, 111] width 790 height 14
click at [289, 162] on icon at bounding box center [289, 163] width 8 height 8
click at [289, 61] on link "Queries" at bounding box center [290, 60] width 50 height 22
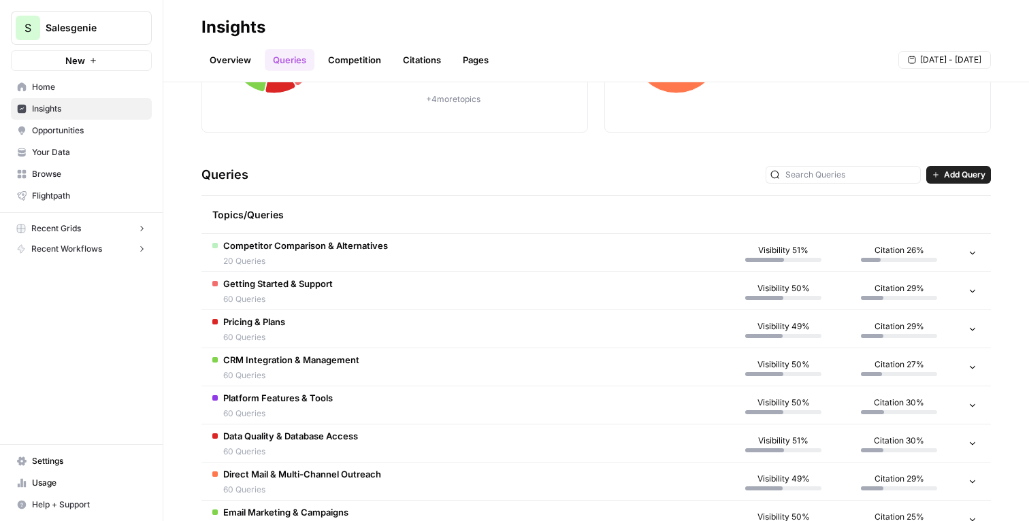
scroll to position [212, 0]
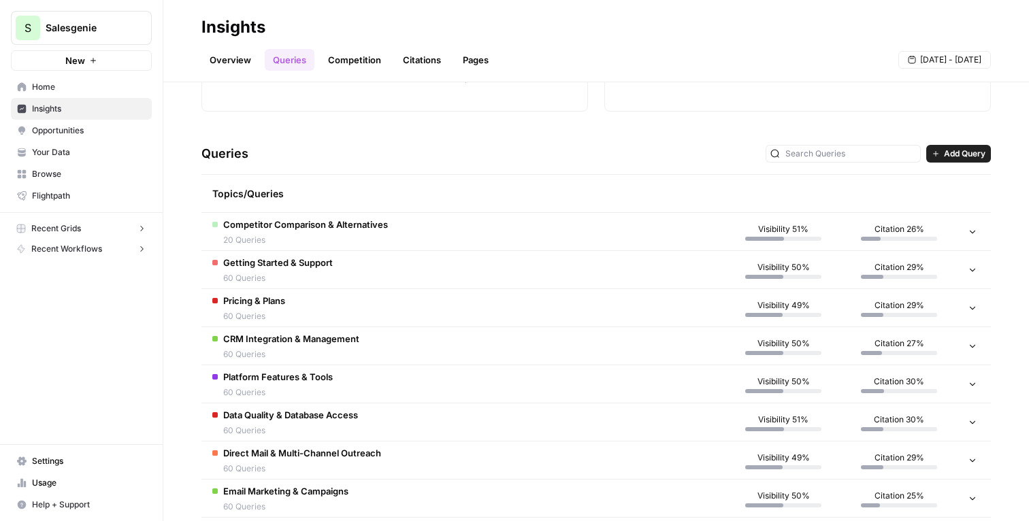
click at [287, 349] on span "60 Queries" at bounding box center [291, 355] width 136 height 12
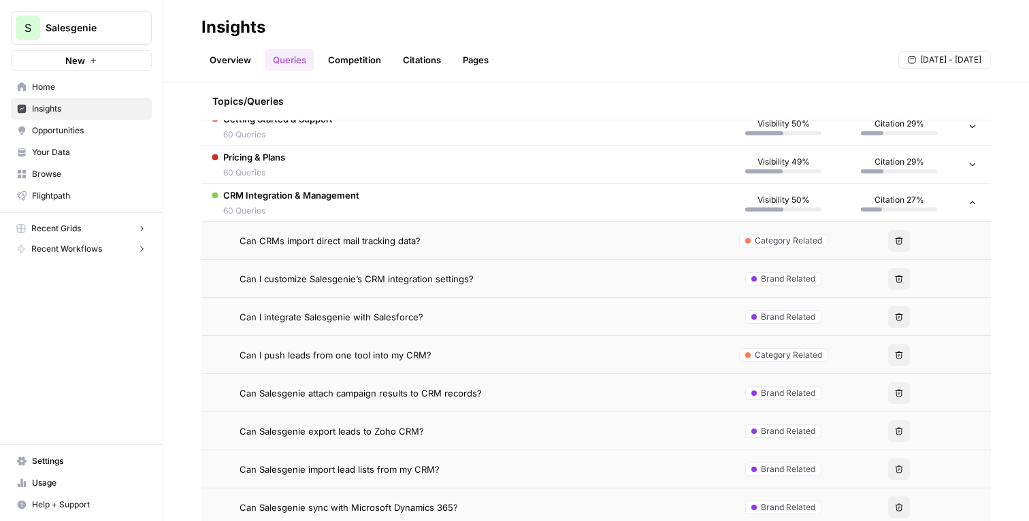
scroll to position [370, 0]
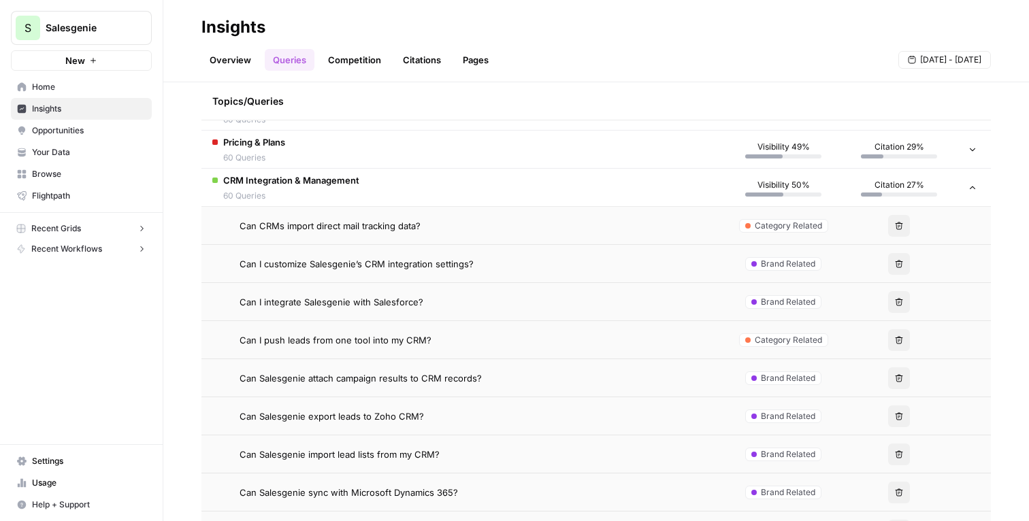
click at [370, 292] on td "Can I integrate Salesgenie with Salesforce?" at bounding box center [463, 301] width 524 height 37
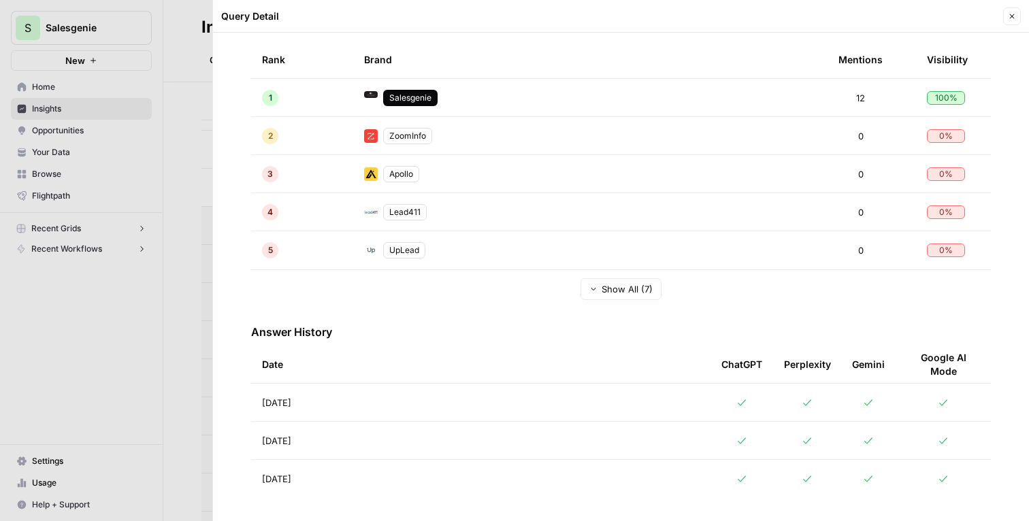
scroll to position [280, 0]
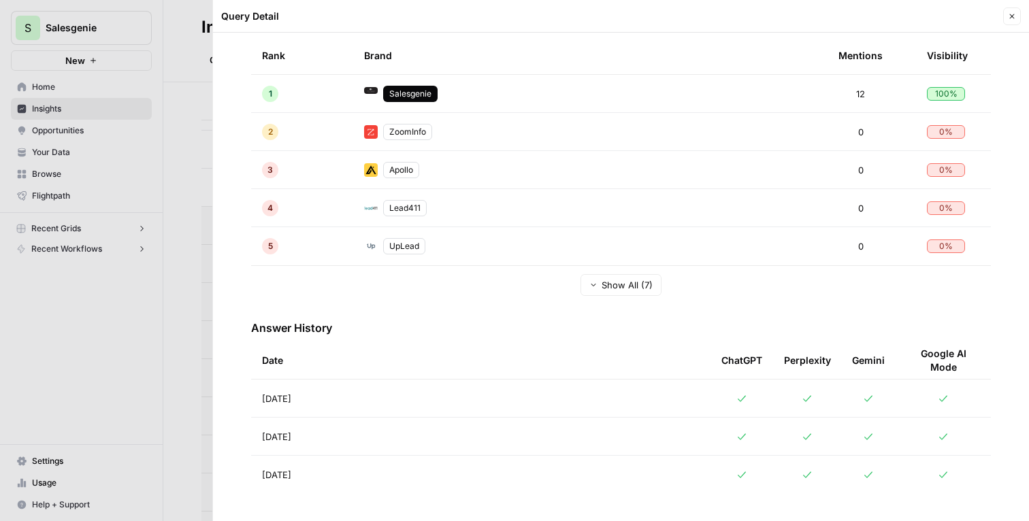
click at [1013, 11] on button "Close" at bounding box center [1012, 16] width 18 height 18
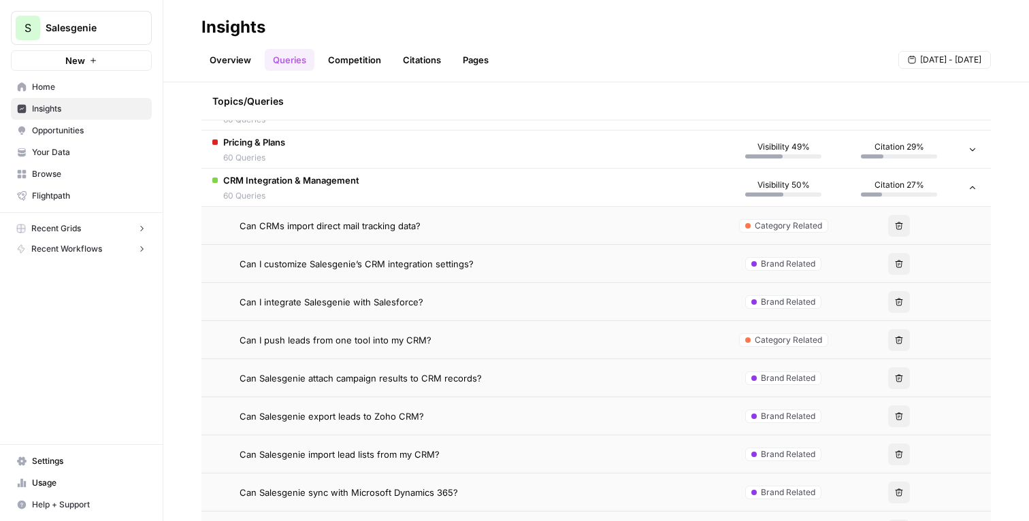
click at [101, 100] on link "Insights" at bounding box center [81, 109] width 141 height 22
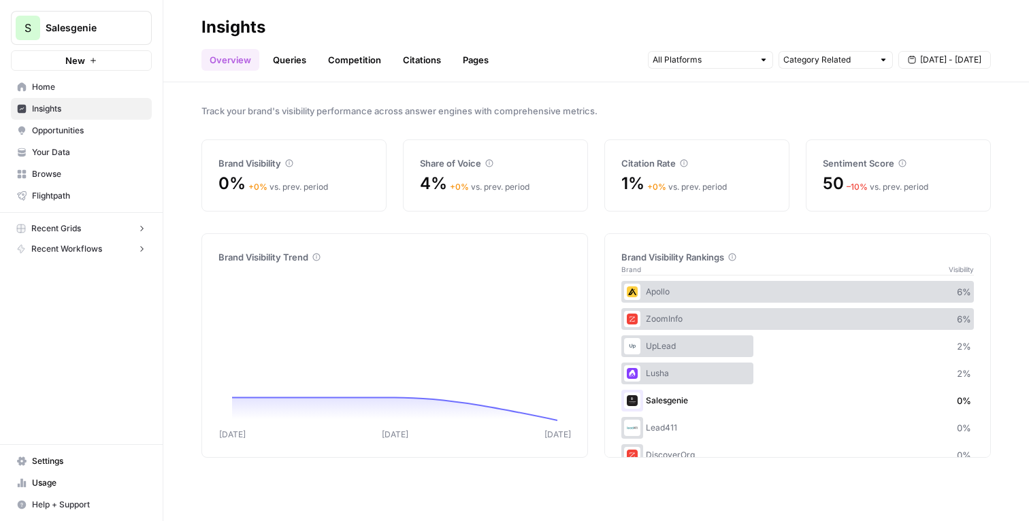
click at [89, 132] on span "Opportunities" at bounding box center [89, 131] width 114 height 12
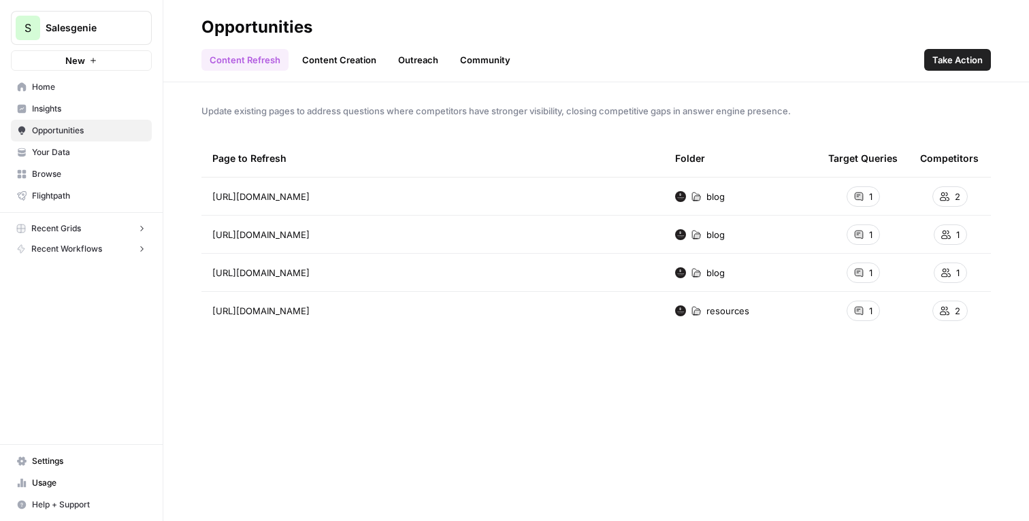
click at [90, 113] on span "Insights" at bounding box center [89, 109] width 114 height 12
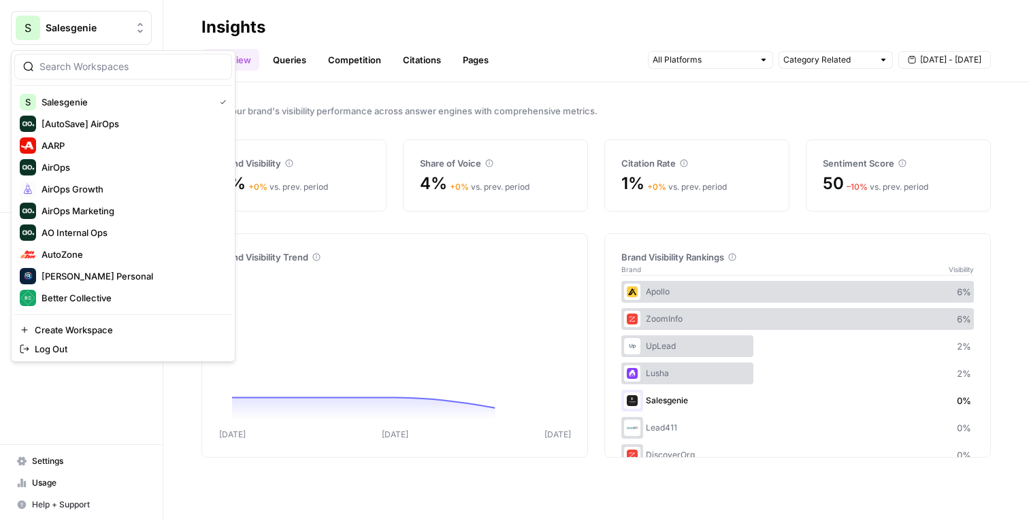
click at [106, 17] on button "S Salesgenie" at bounding box center [81, 28] width 141 height 34
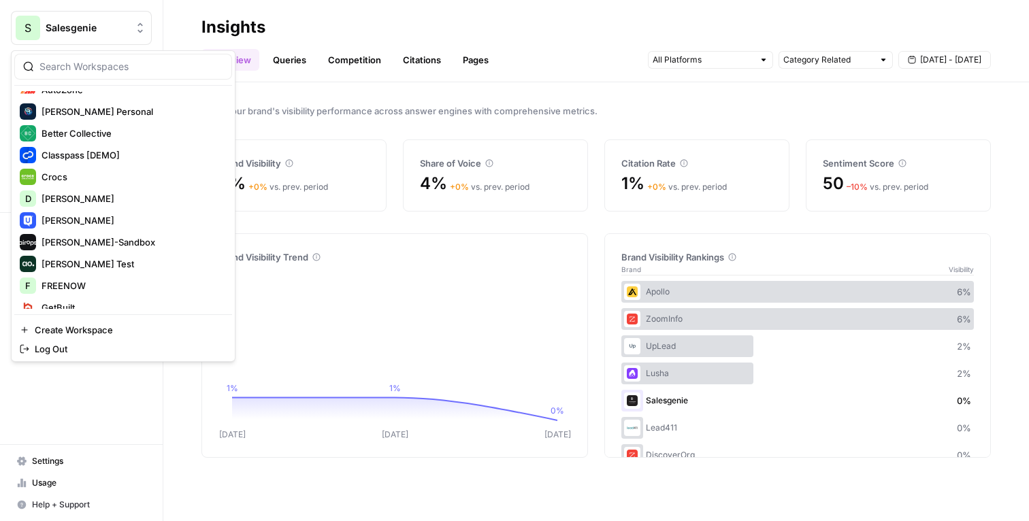
scroll to position [195, 0]
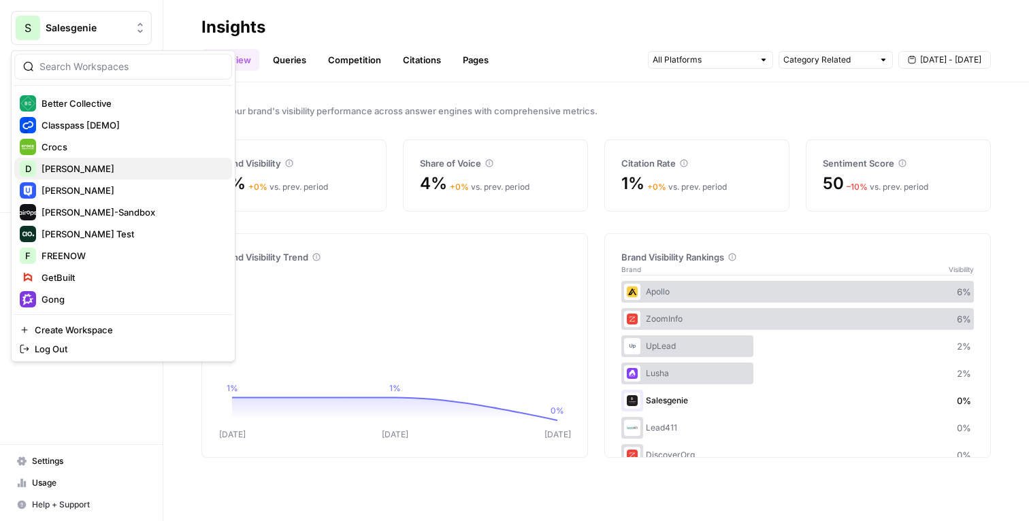
click at [84, 167] on span "Desjardins" at bounding box center [132, 169] width 180 height 14
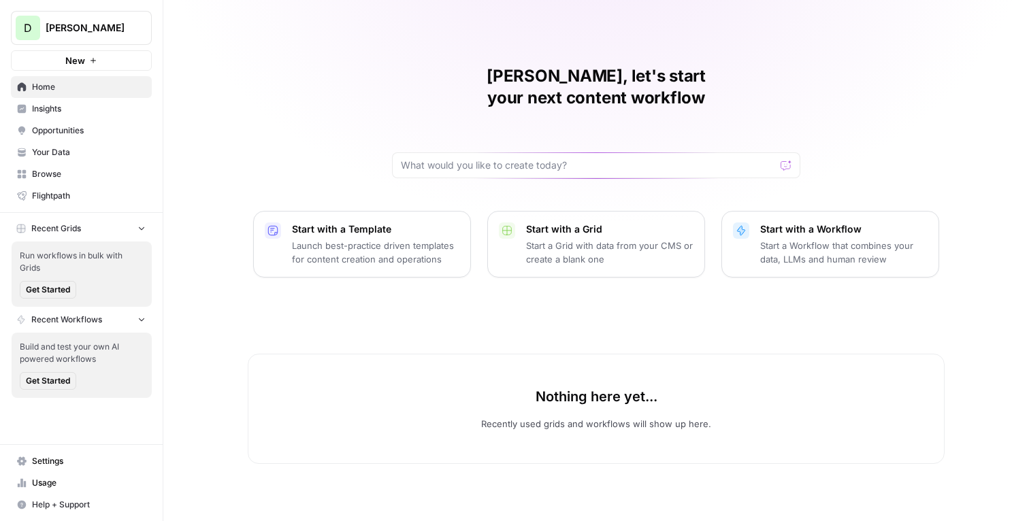
click at [64, 108] on span "Insights" at bounding box center [89, 109] width 114 height 12
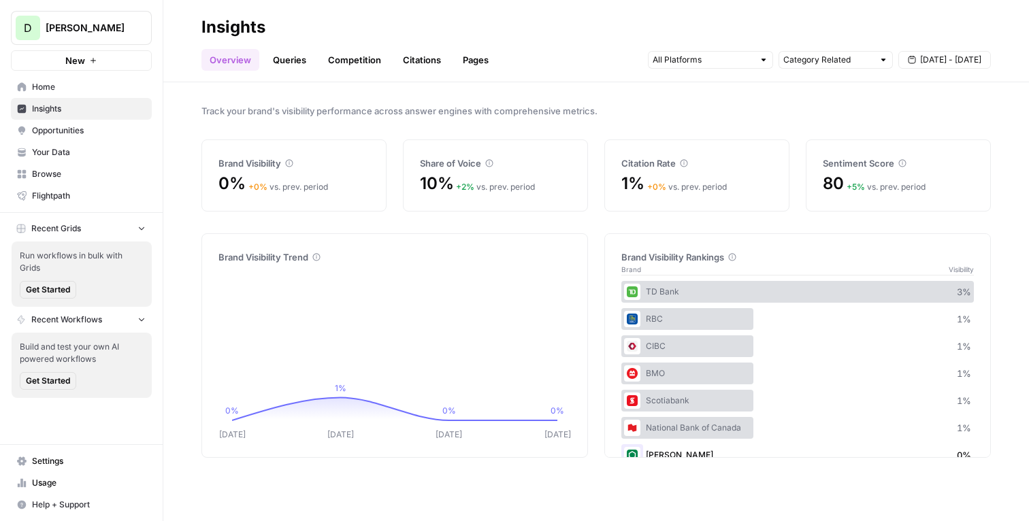
click at [89, 23] on span "[PERSON_NAME]" at bounding box center [87, 28] width 82 height 14
click at [446, 21] on h2 "Insights" at bounding box center [596, 27] width 790 height 22
click at [468, 20] on h2 "Insights" at bounding box center [596, 27] width 790 height 22
click at [61, 87] on span "Home" at bounding box center [89, 87] width 114 height 12
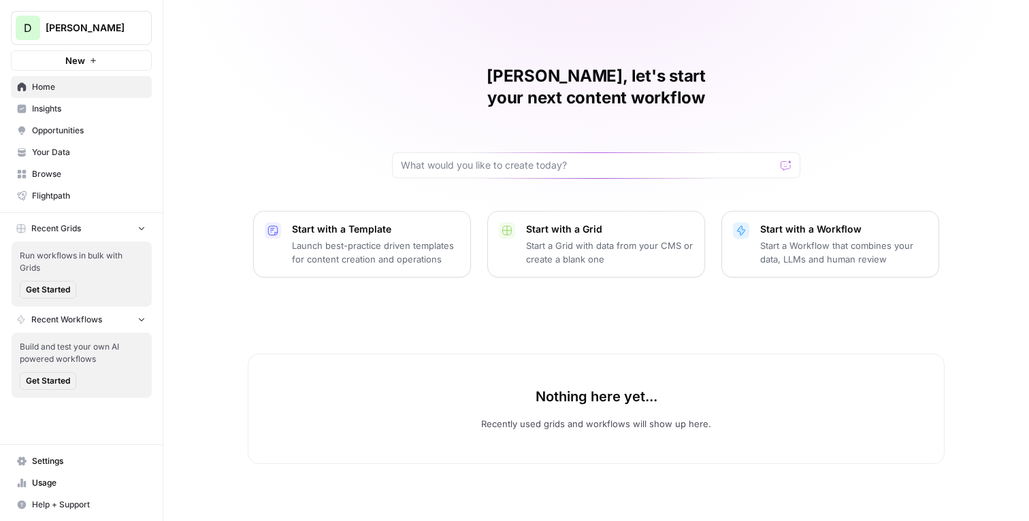
click at [70, 104] on span "Insights" at bounding box center [89, 109] width 114 height 12
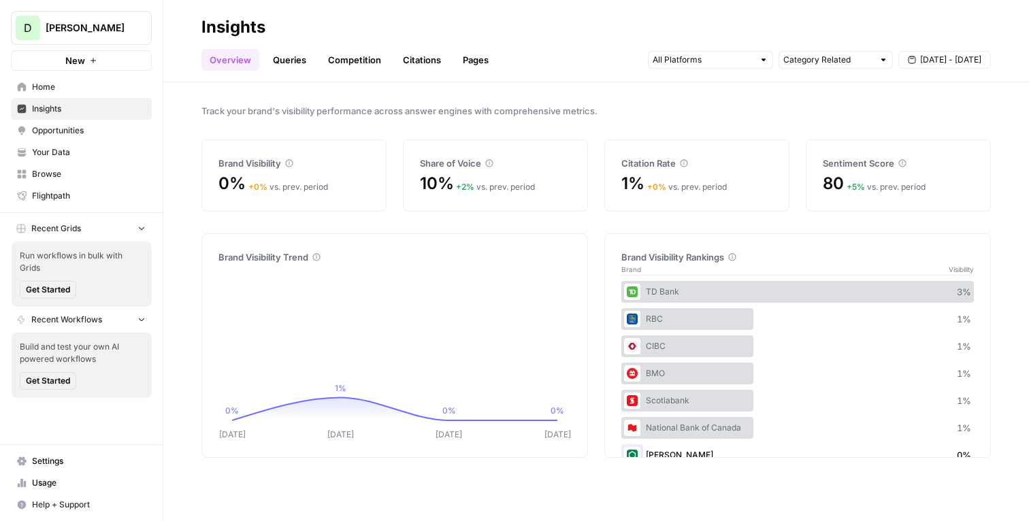
click at [97, 127] on span "Opportunities" at bounding box center [89, 131] width 114 height 12
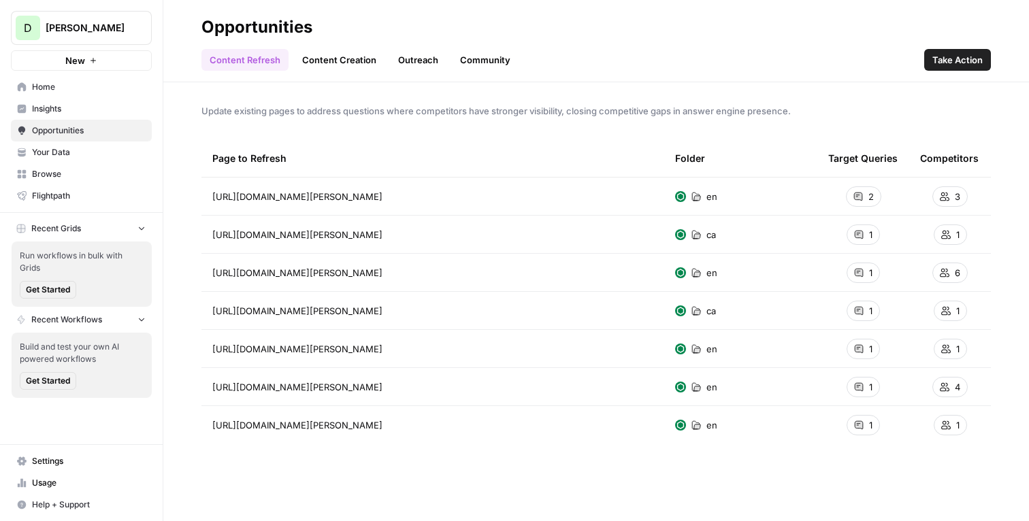
click at [174, 118] on div "Update existing pages to address questions where competitors have stronger visi…" at bounding box center [596, 301] width 866 height 439
click at [332, 64] on link "Content Creation" at bounding box center [339, 60] width 91 height 22
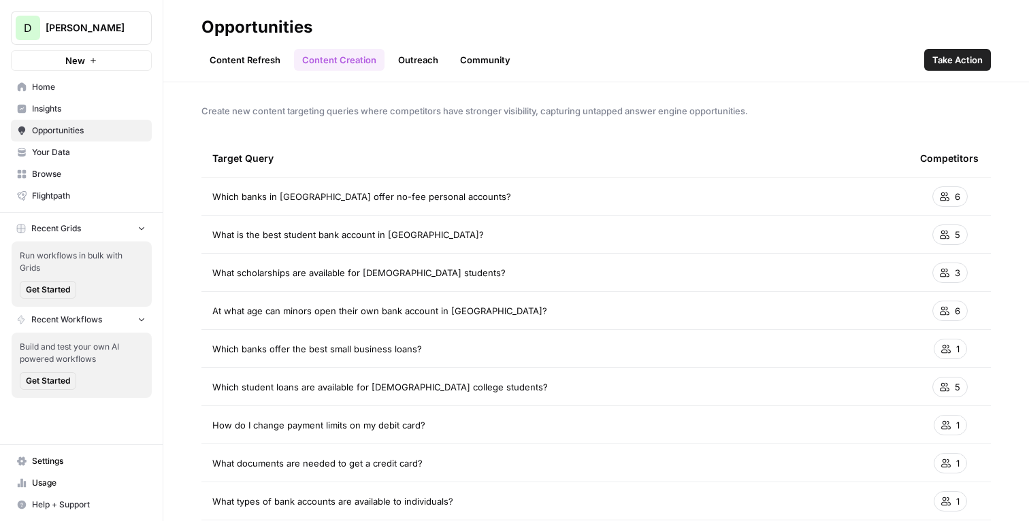
click at [236, 61] on link "Content Refresh" at bounding box center [244, 60] width 87 height 22
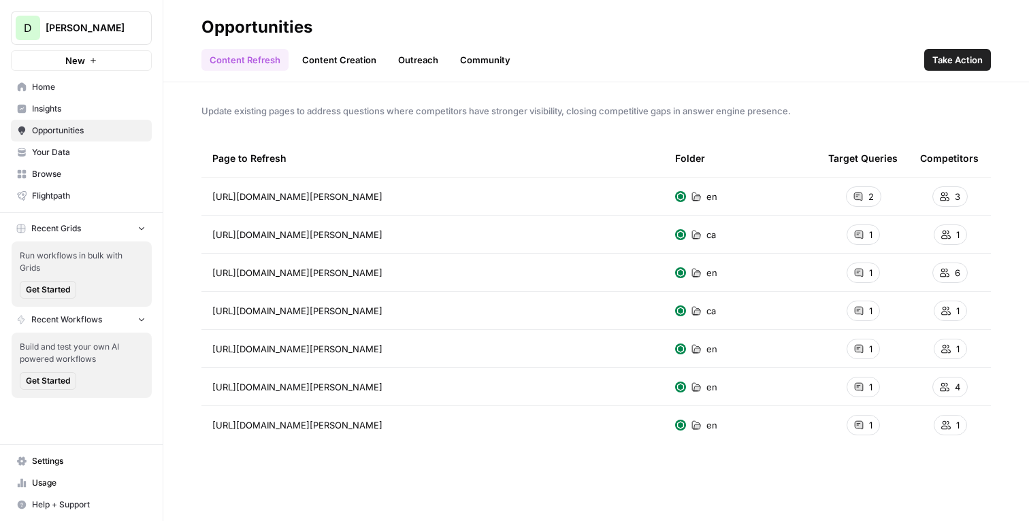
click at [102, 31] on span "[PERSON_NAME]" at bounding box center [87, 28] width 82 height 14
click at [429, 31] on h2 "Opportunities" at bounding box center [596, 27] width 790 height 22
click at [69, 88] on span "Home" at bounding box center [89, 87] width 114 height 12
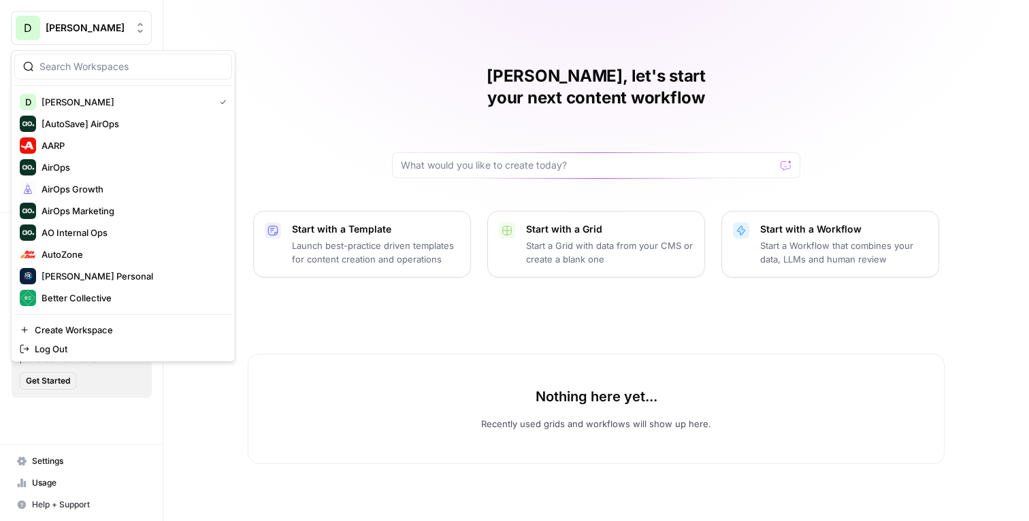
click at [113, 27] on span "[PERSON_NAME]" at bounding box center [87, 28] width 82 height 14
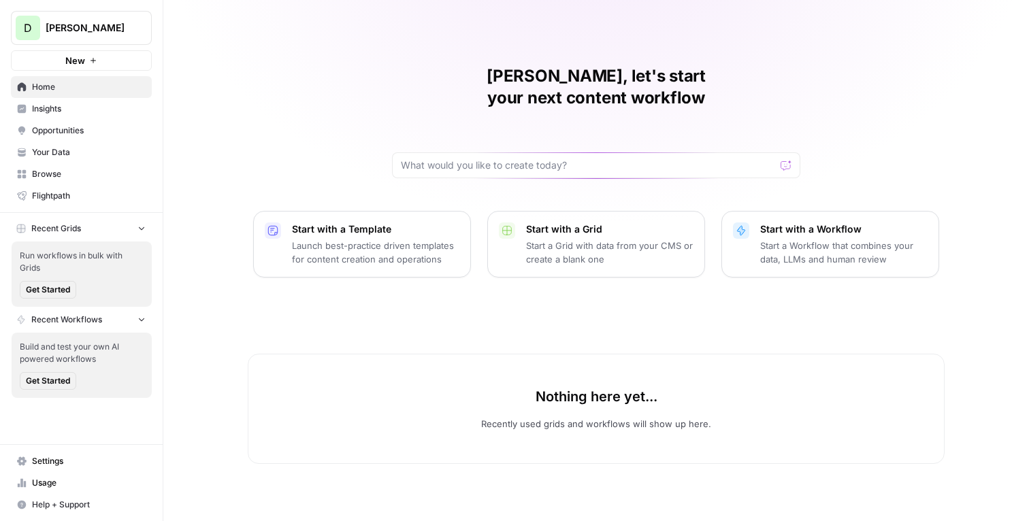
click at [283, 25] on div "Mike, let's start your next content workflow Start with a Template Launch best-…" at bounding box center [596, 260] width 866 height 521
click at [75, 39] on button "[PERSON_NAME]" at bounding box center [81, 28] width 141 height 34
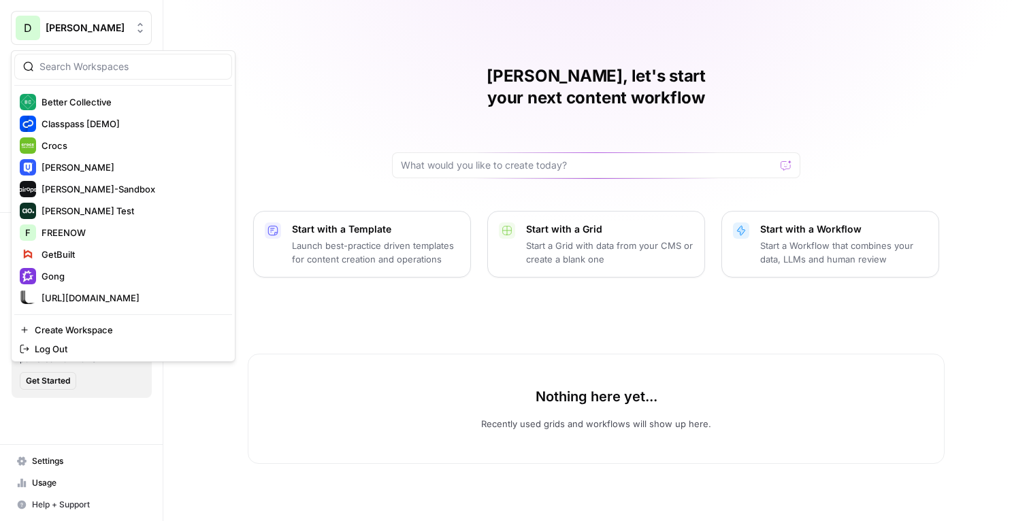
scroll to position [220, 0]
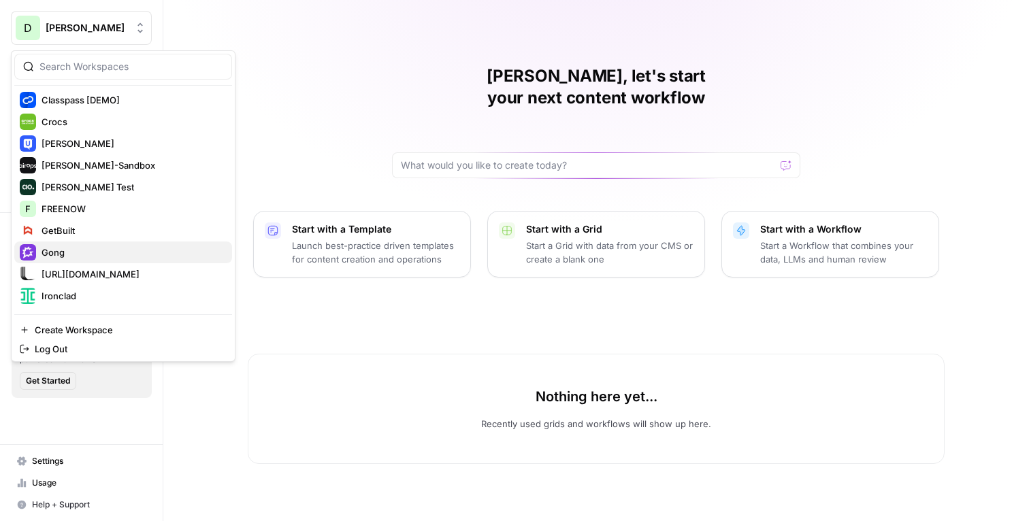
click at [60, 248] on span "Gong" at bounding box center [132, 253] width 180 height 14
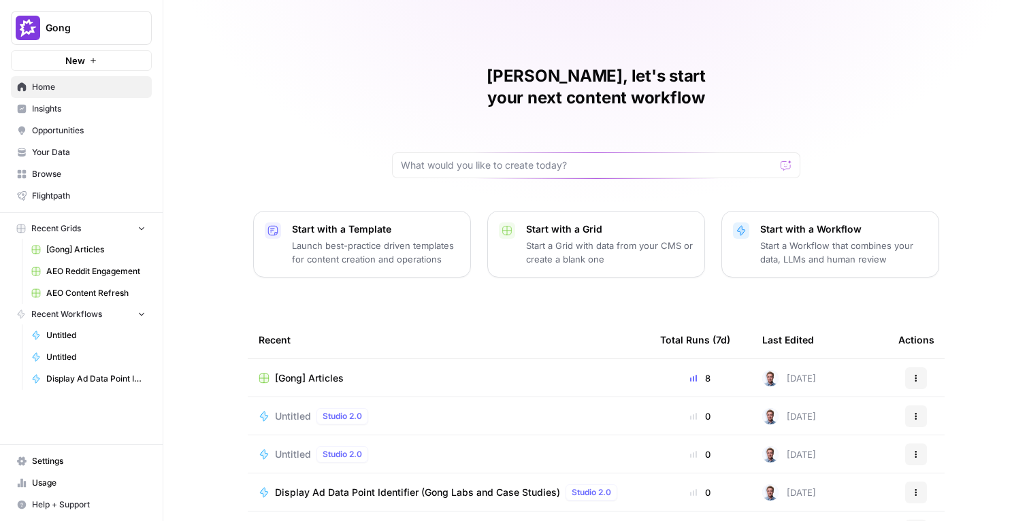
click at [53, 112] on span "Insights" at bounding box center [89, 109] width 114 height 12
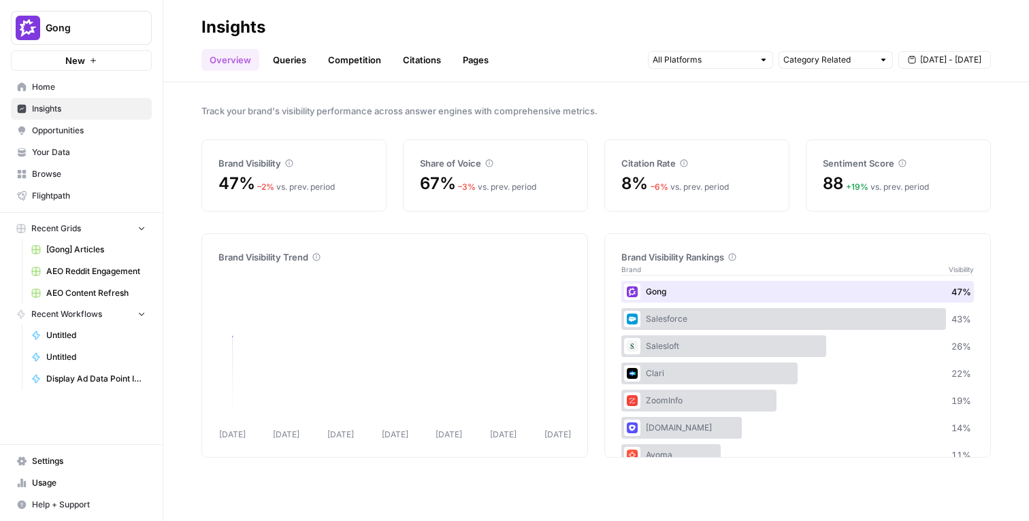
click at [533, 34] on h2 "Insights" at bounding box center [596, 27] width 790 height 22
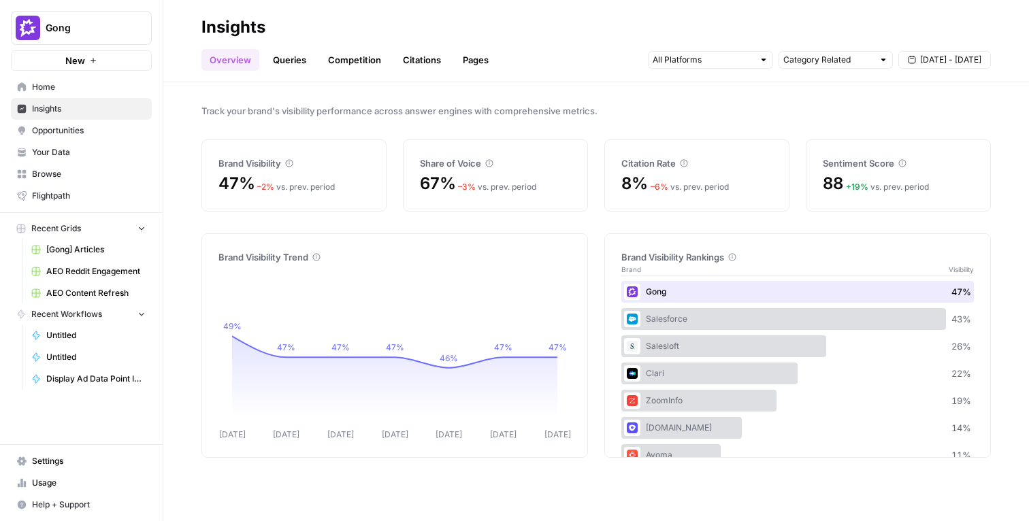
click at [114, 29] on span "Gong" at bounding box center [87, 28] width 82 height 14
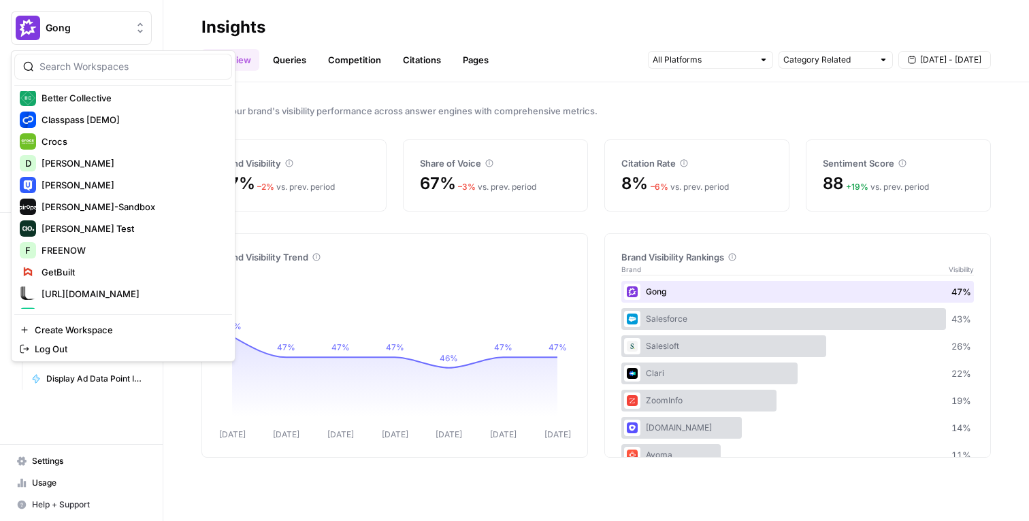
scroll to position [201, 0]
click at [98, 158] on span "[PERSON_NAME]" at bounding box center [132, 162] width 180 height 14
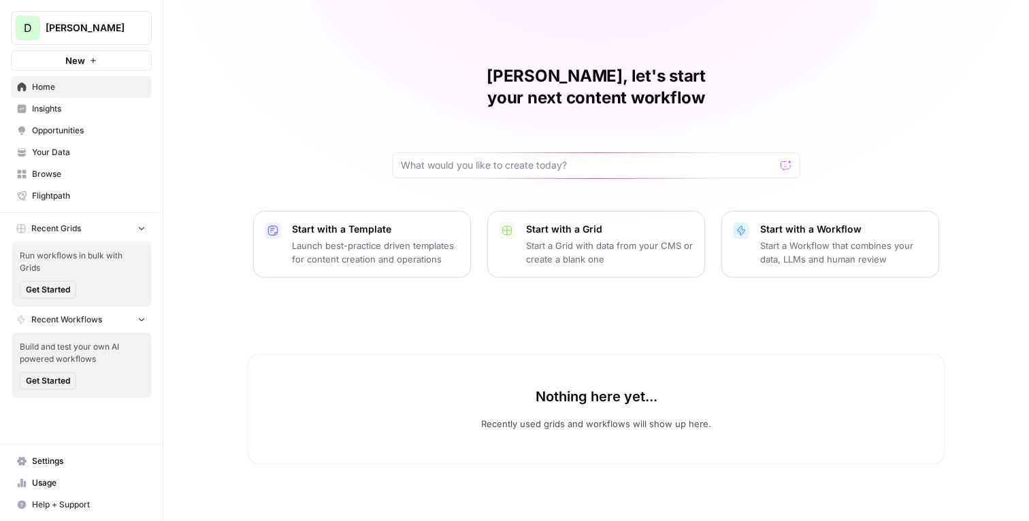
click at [61, 106] on span "Insights" at bounding box center [89, 109] width 114 height 12
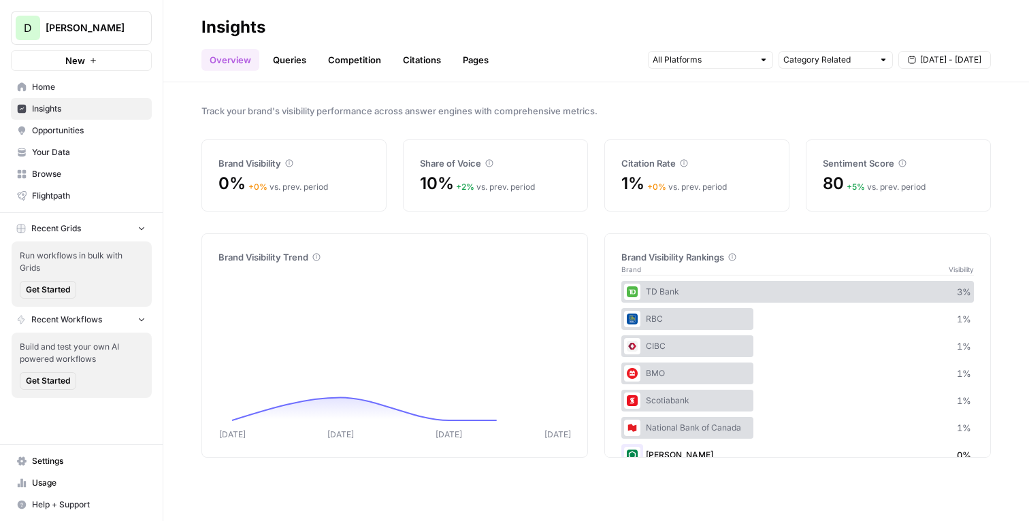
click at [185, 109] on div "Track your brand's visibility performance across answer engines with comprehens…" at bounding box center [596, 301] width 866 height 439
click at [849, 61] on input "text" at bounding box center [829, 60] width 90 height 14
click at [824, 92] on span "All Queries" at bounding box center [833, 90] width 86 height 14
type input "Category Related"
click at [848, 59] on input "text" at bounding box center [829, 60] width 90 height 14
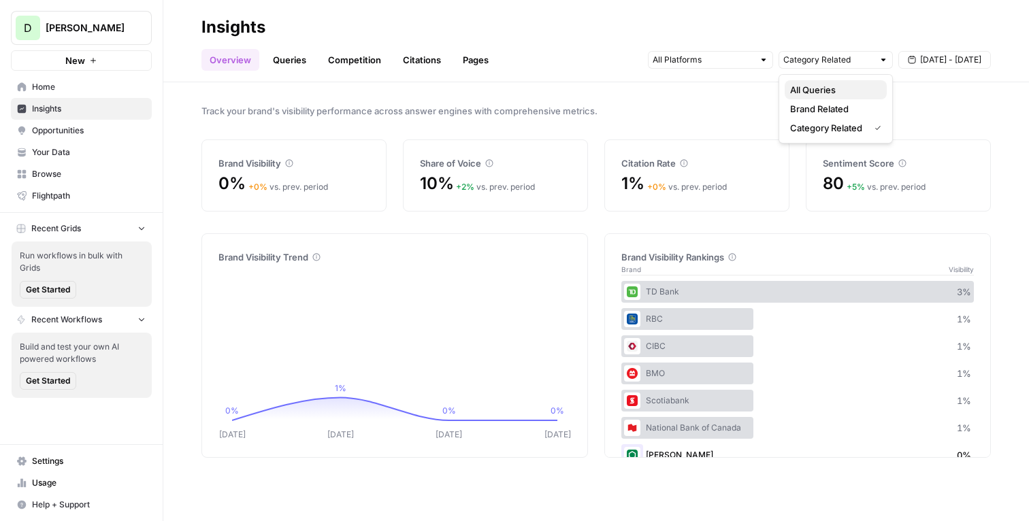
click at [835, 93] on span "All Queries" at bounding box center [833, 90] width 86 height 14
type input "Category Related"
click at [813, 69] on div "Category Related Aug 26 - Sep 1" at bounding box center [819, 60] width 343 height 22
click at [810, 58] on input "text" at bounding box center [829, 60] width 90 height 14
click at [862, 112] on span "Brand Related" at bounding box center [833, 109] width 86 height 14
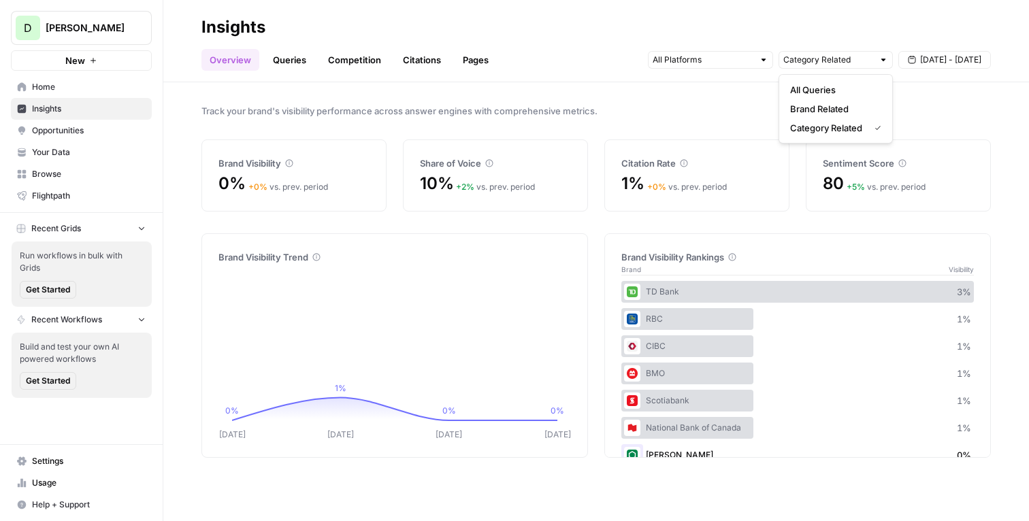
type input "Brand Related"
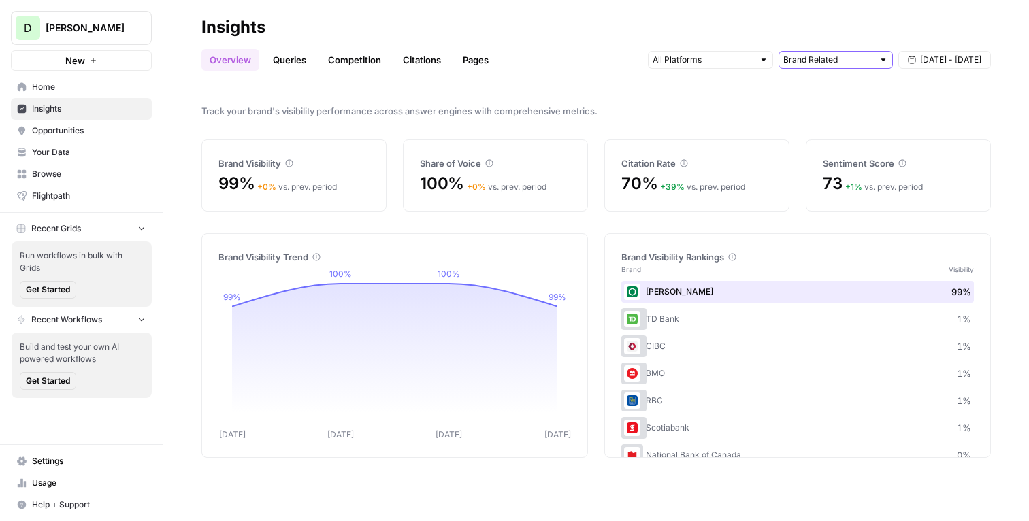
click at [856, 61] on input "text" at bounding box center [829, 60] width 90 height 14
click at [844, 86] on span "All Queries" at bounding box center [833, 90] width 86 height 14
type input "Category Related"
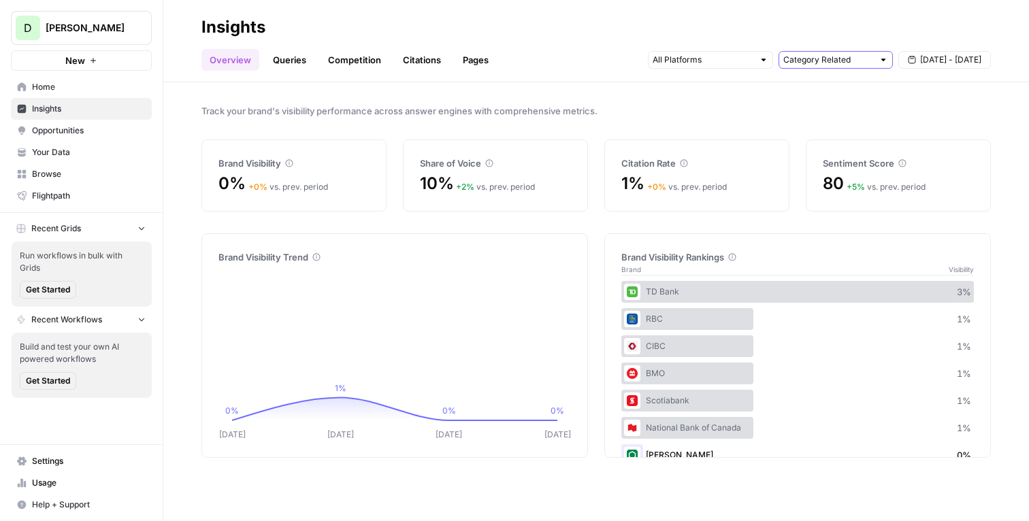
click at [854, 57] on input "text" at bounding box center [829, 60] width 90 height 14
click at [842, 109] on span "Brand Related" at bounding box center [833, 109] width 86 height 14
type input "Brand Related"
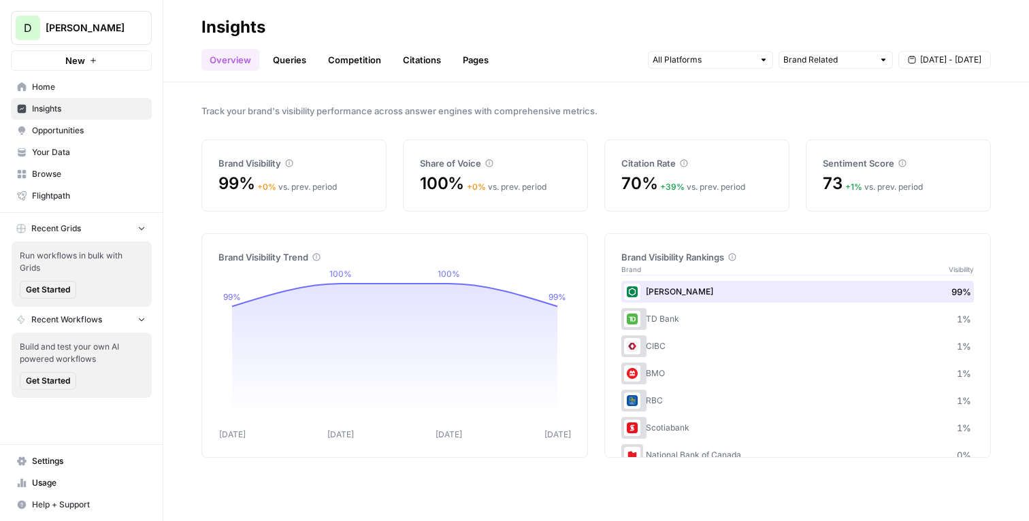
click at [884, 59] on div at bounding box center [884, 60] width 10 height 10
click at [840, 95] on span "All Queries" at bounding box center [833, 90] width 86 height 14
type input "Category Related"
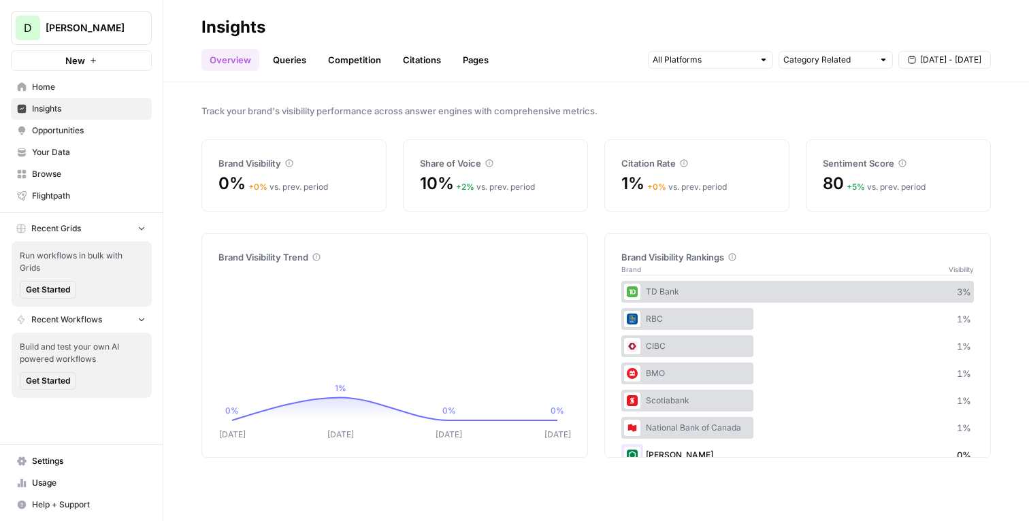
click at [798, 73] on header "Insights Overview Queries Competition Citations Pages Category Related Aug 26 -…" at bounding box center [596, 41] width 866 height 82
click at [805, 61] on input "text" at bounding box center [829, 60] width 90 height 14
click at [792, 96] on span "All Queries" at bounding box center [833, 90] width 86 height 14
type input "Category Related"
click at [814, 60] on input "text" at bounding box center [829, 60] width 90 height 14
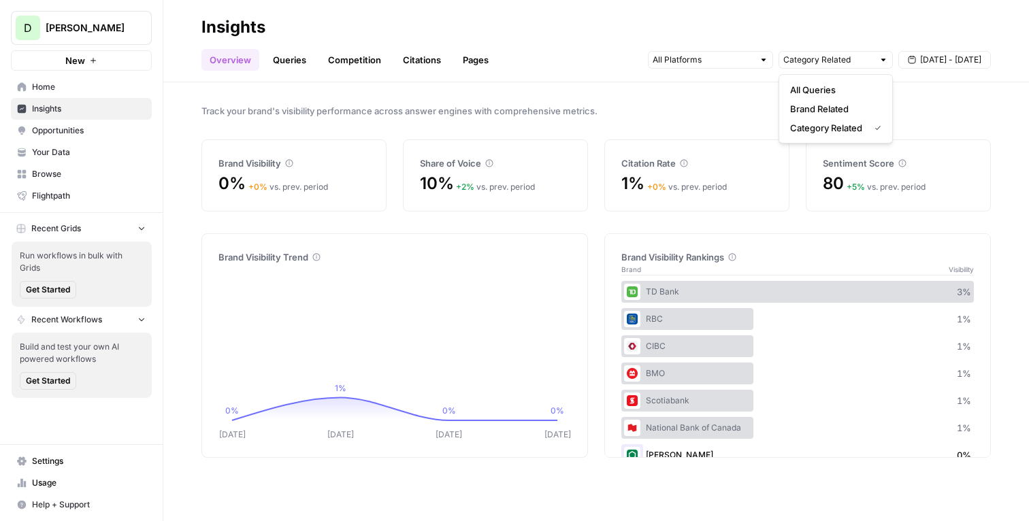
click at [809, 79] on div "All Queries Brand Related Category Related" at bounding box center [836, 108] width 114 height 69
click at [806, 94] on span "All Queries" at bounding box center [833, 90] width 86 height 14
type input "Category Related"
click at [852, 59] on input "text" at bounding box center [829, 60] width 90 height 14
click at [842, 83] on span "All Queries" at bounding box center [833, 90] width 86 height 14
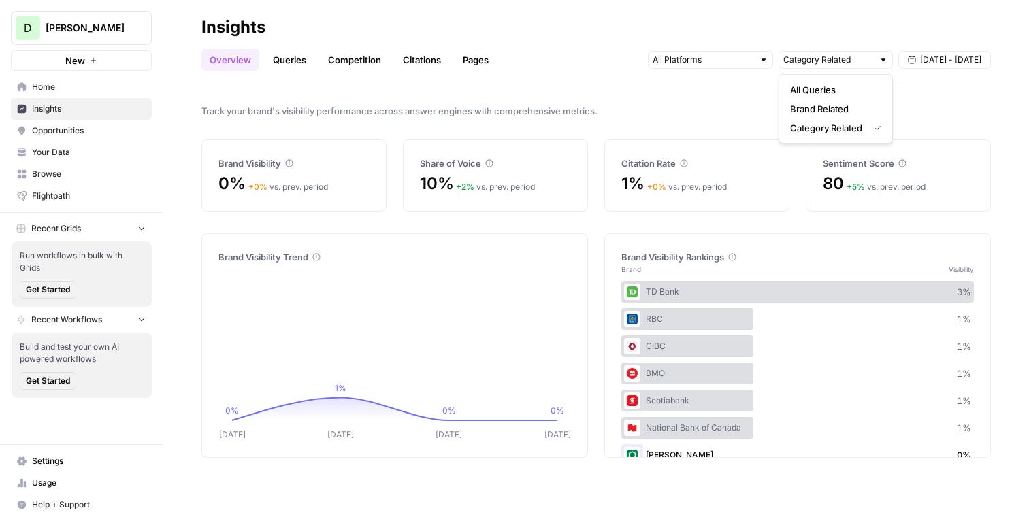
type input "Category Related"
click at [856, 63] on input "text" at bounding box center [829, 60] width 90 height 14
click at [843, 121] on span "Category Related" at bounding box center [827, 128] width 74 height 14
type input "Category Related"
click at [858, 56] on input "text" at bounding box center [829, 60] width 90 height 14
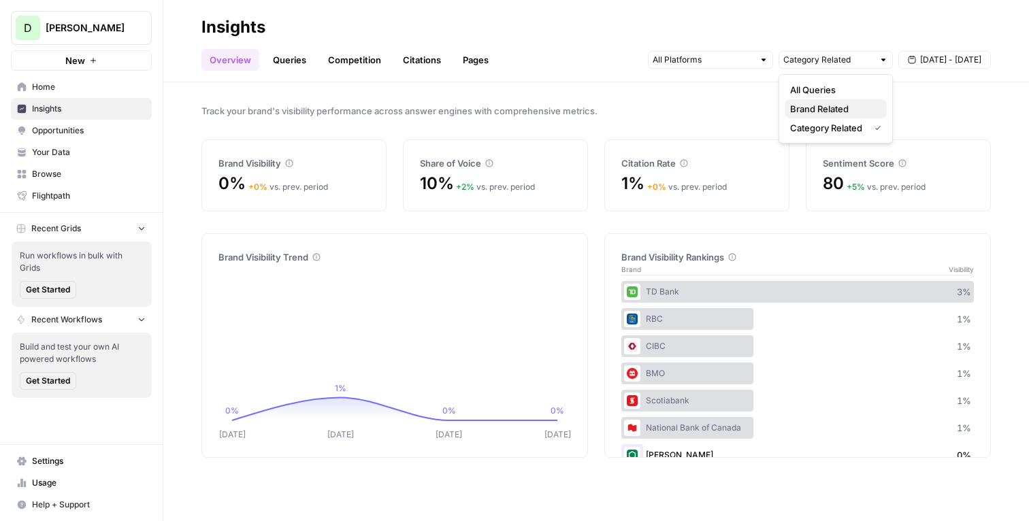
click at [846, 101] on button "Brand Related" at bounding box center [836, 108] width 102 height 19
type input "Brand Related"
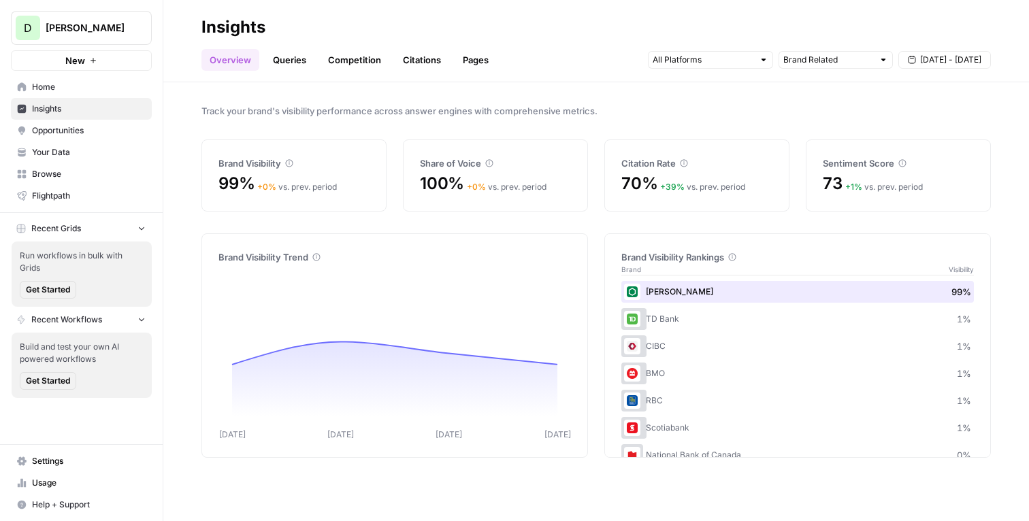
click at [856, 70] on div "Brand Related Aug 26 - Sep 1" at bounding box center [819, 60] width 343 height 22
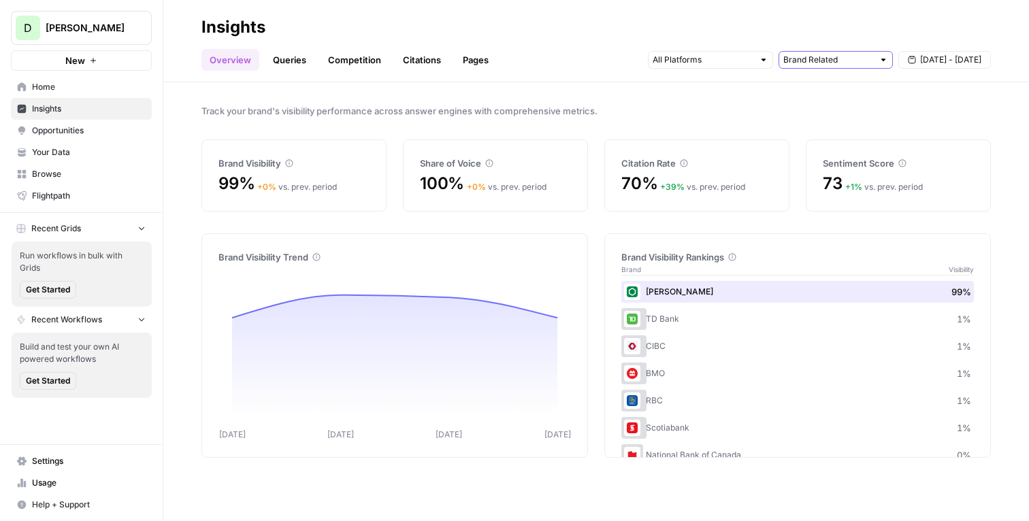
click at [857, 59] on input "text" at bounding box center [829, 60] width 90 height 14
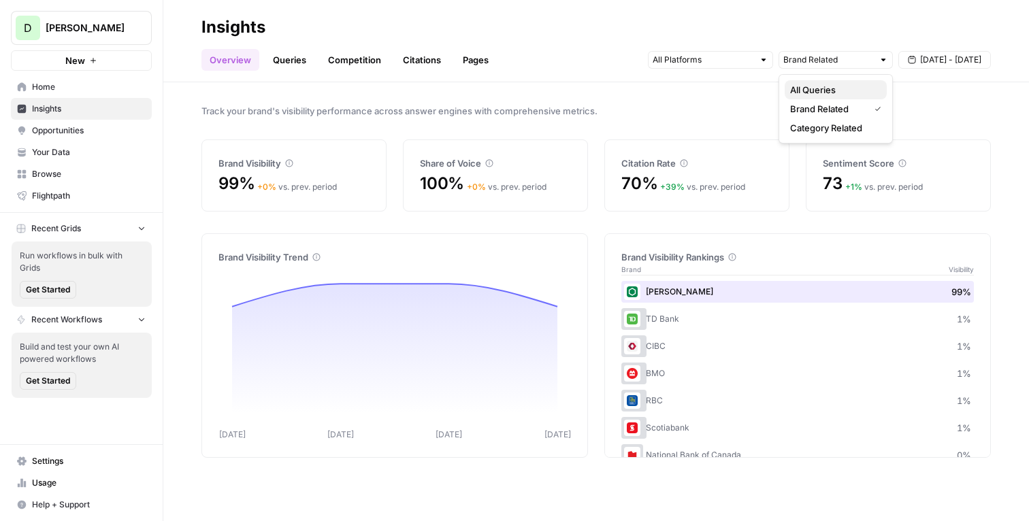
click at [851, 88] on span "All Queries" at bounding box center [833, 90] width 86 height 14
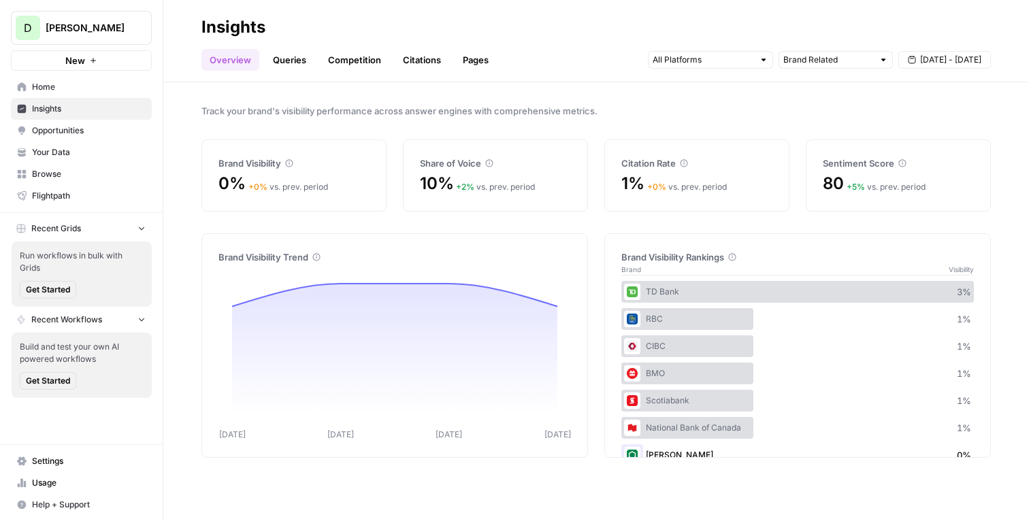
type input "Category Related"
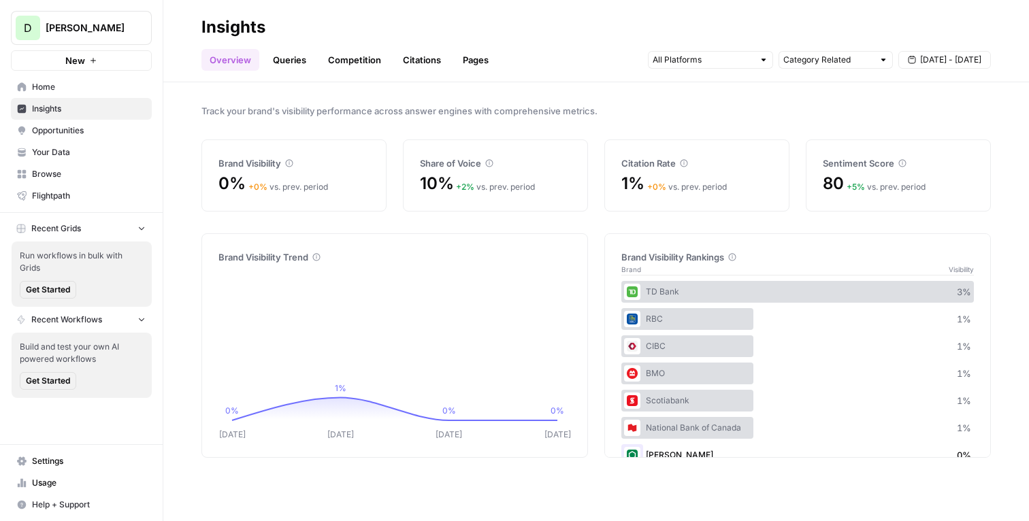
click at [81, 19] on button "D Desjardins" at bounding box center [81, 28] width 141 height 34
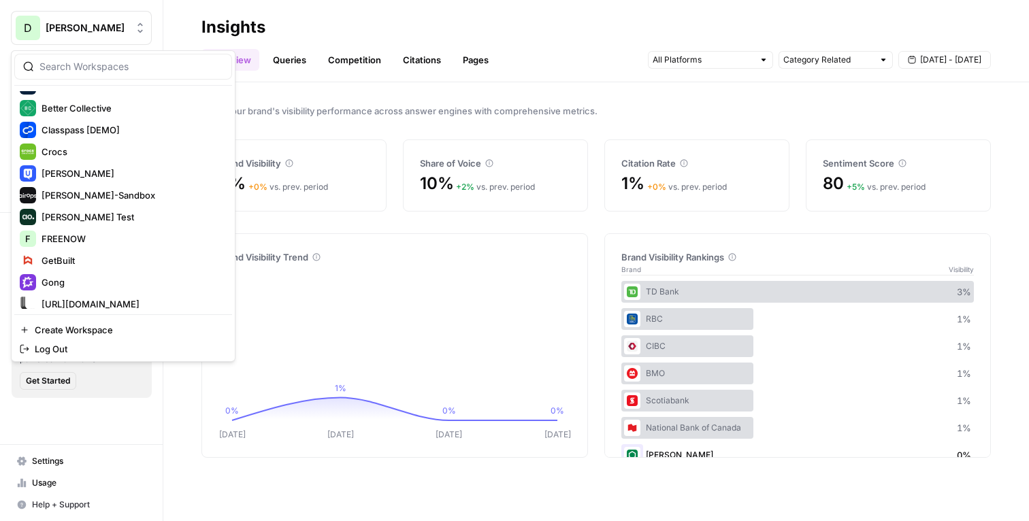
scroll to position [196, 0]
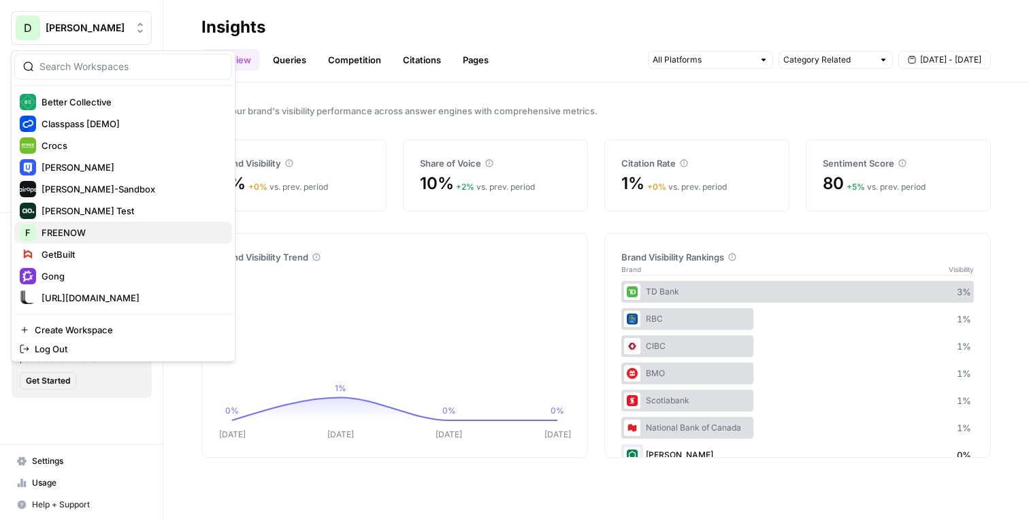
click at [108, 235] on span "FREENOW" at bounding box center [132, 233] width 180 height 14
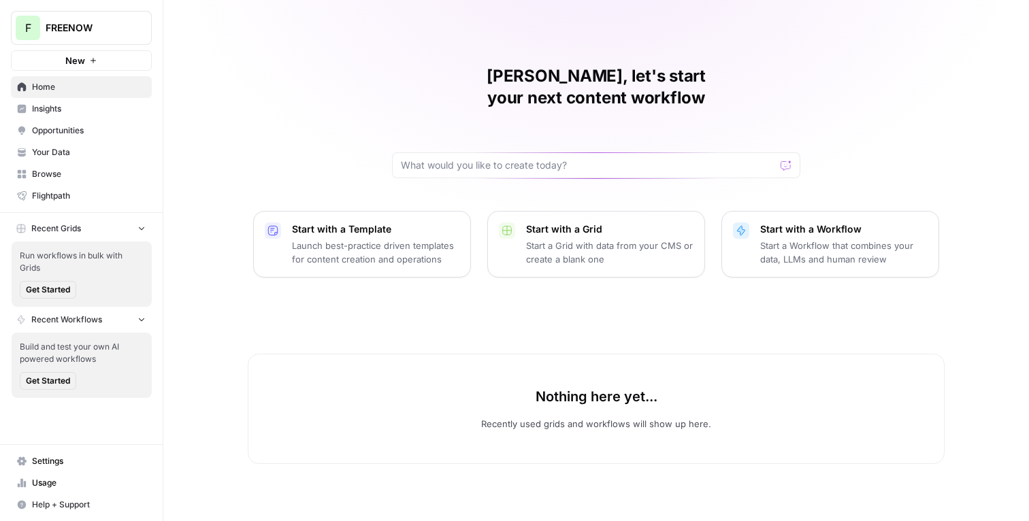
click at [97, 114] on span "Insights" at bounding box center [89, 109] width 114 height 12
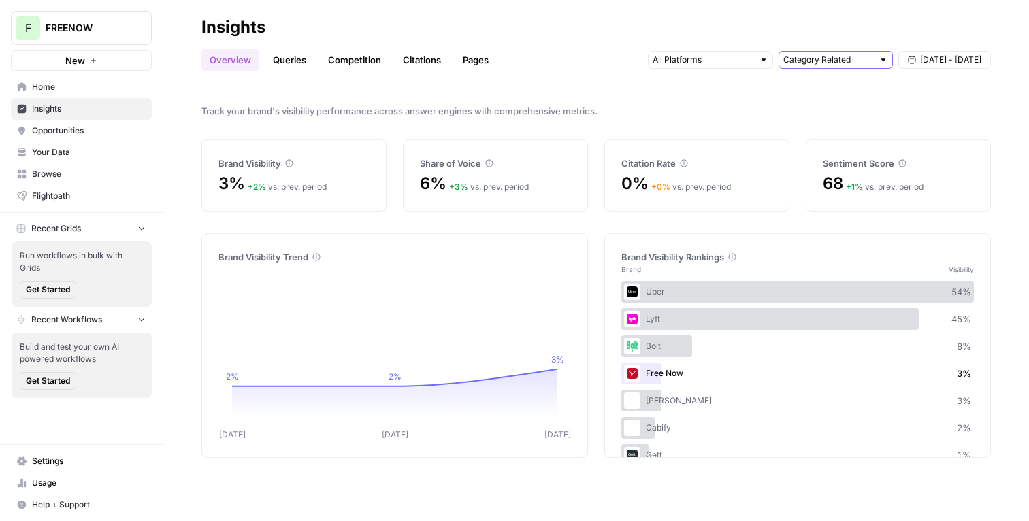
click at [848, 64] on input "text" at bounding box center [829, 60] width 90 height 14
click at [841, 91] on span "All Queries" at bounding box center [833, 90] width 86 height 14
type input "Category Related"
click at [853, 63] on input "text" at bounding box center [829, 60] width 90 height 14
click at [848, 85] on span "All Queries" at bounding box center [833, 90] width 86 height 14
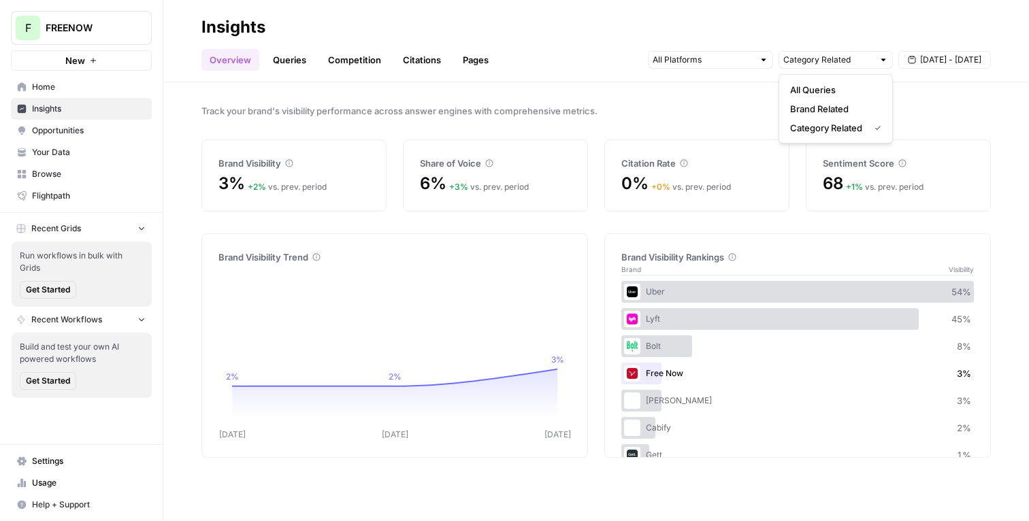
type input "Category Related"
click at [872, 63] on input "text" at bounding box center [829, 60] width 90 height 14
click at [869, 99] on button "Brand Related" at bounding box center [836, 108] width 102 height 19
type input "Brand Related"
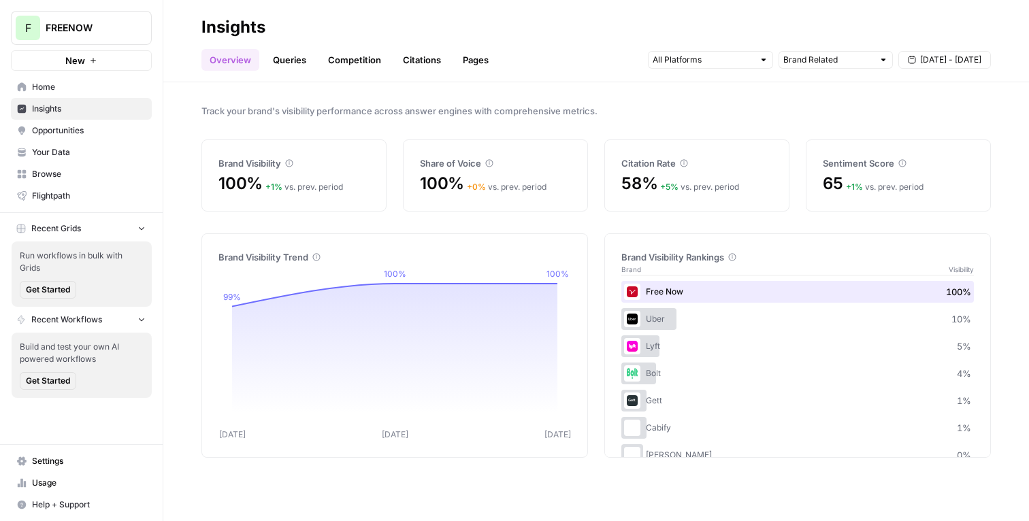
click at [879, 62] on div at bounding box center [884, 60] width 10 height 10
click at [852, 120] on button "Category Related" at bounding box center [836, 127] width 102 height 19
type input "Category Related"
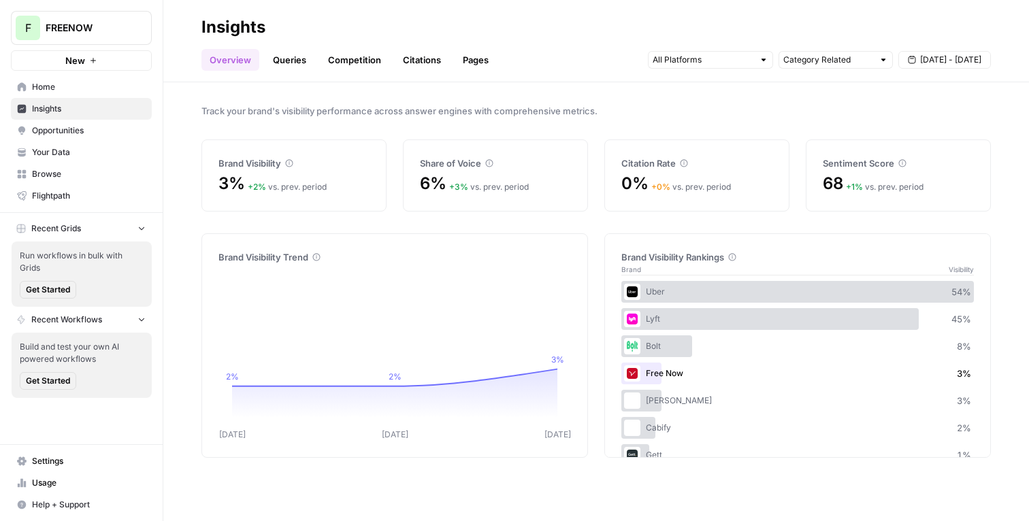
click at [844, 101] on div "Track your brand's visibility performance across answer engines with comprehens…" at bounding box center [596, 301] width 866 height 439
click at [284, 59] on link "Queries" at bounding box center [290, 60] width 50 height 22
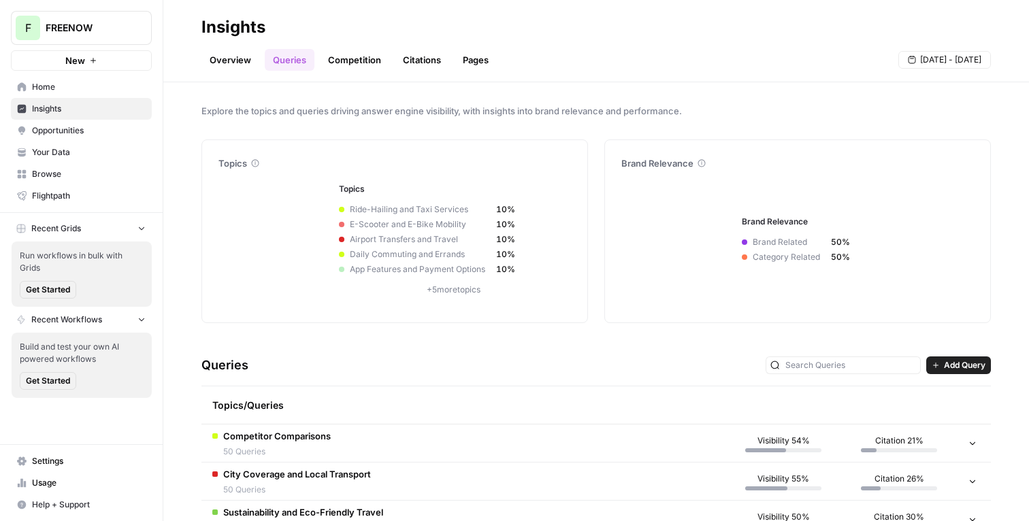
click at [312, 30] on h2 "Insights" at bounding box center [596, 27] width 790 height 22
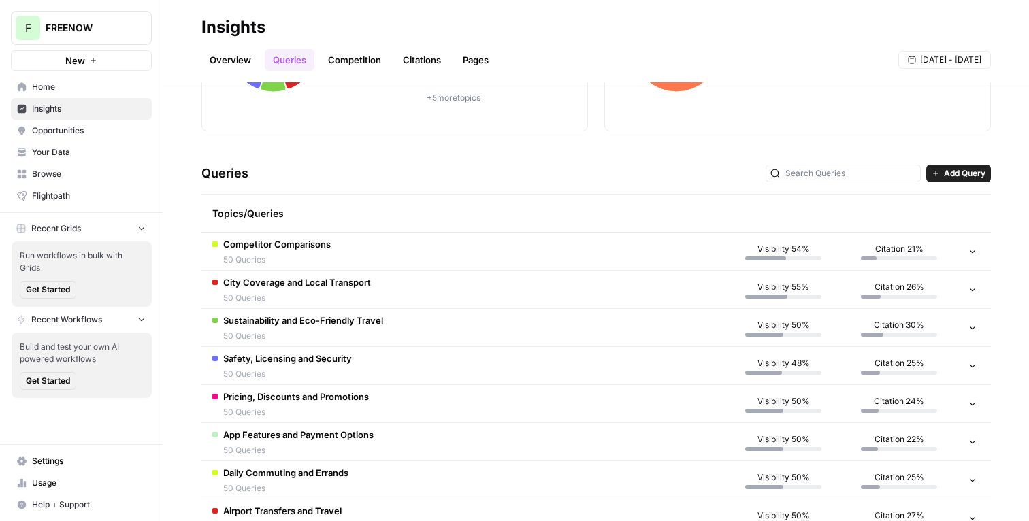
scroll to position [269, 0]
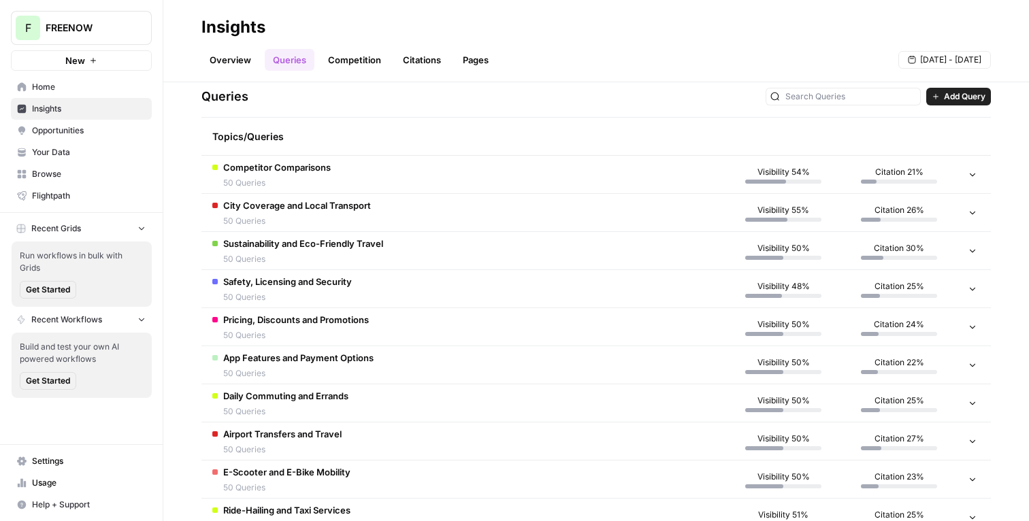
click at [714, 219] on td "City Coverage and Local Transport 50 Queries" at bounding box center [463, 212] width 524 height 37
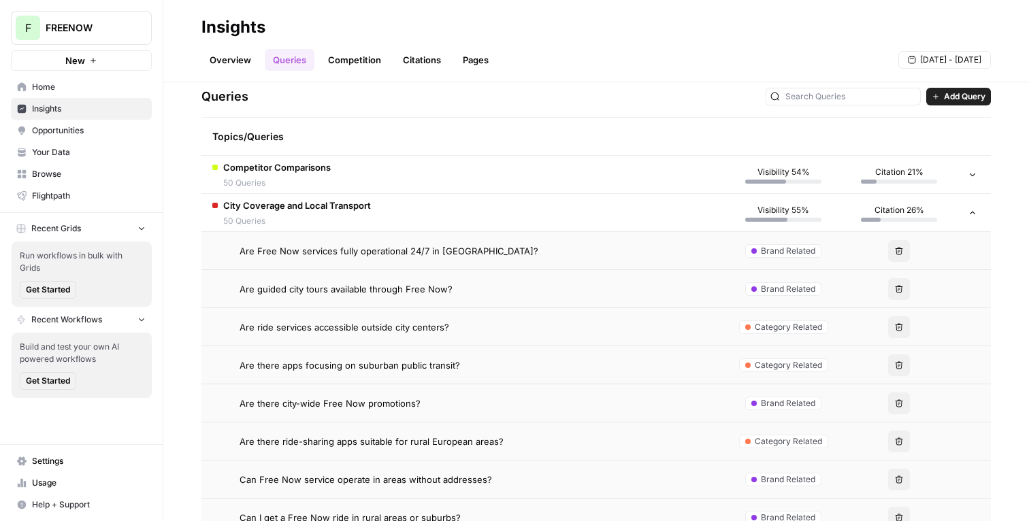
click at [429, 315] on td "Are ride services accessible outside city centers?" at bounding box center [463, 326] width 524 height 37
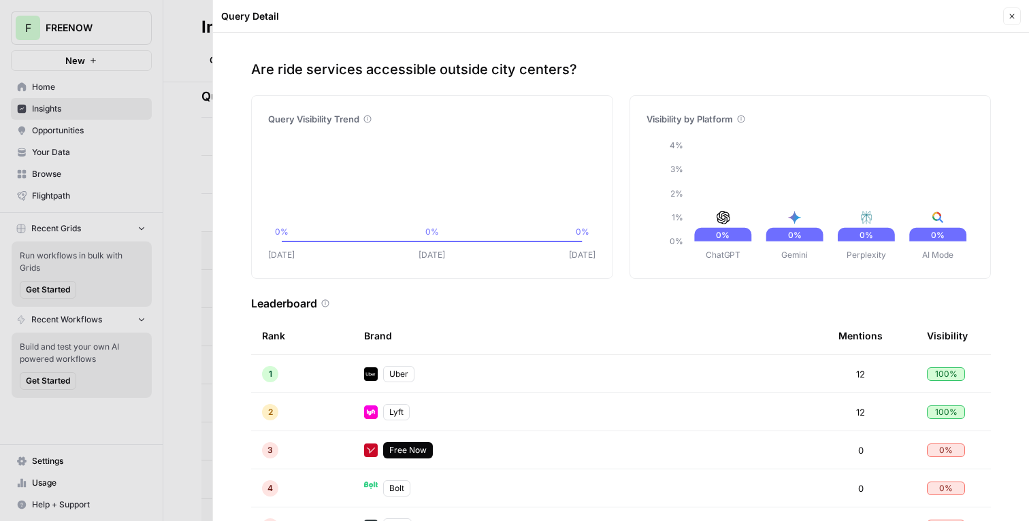
click at [1012, 16] on icon "button" at bounding box center [1012, 16] width 5 height 5
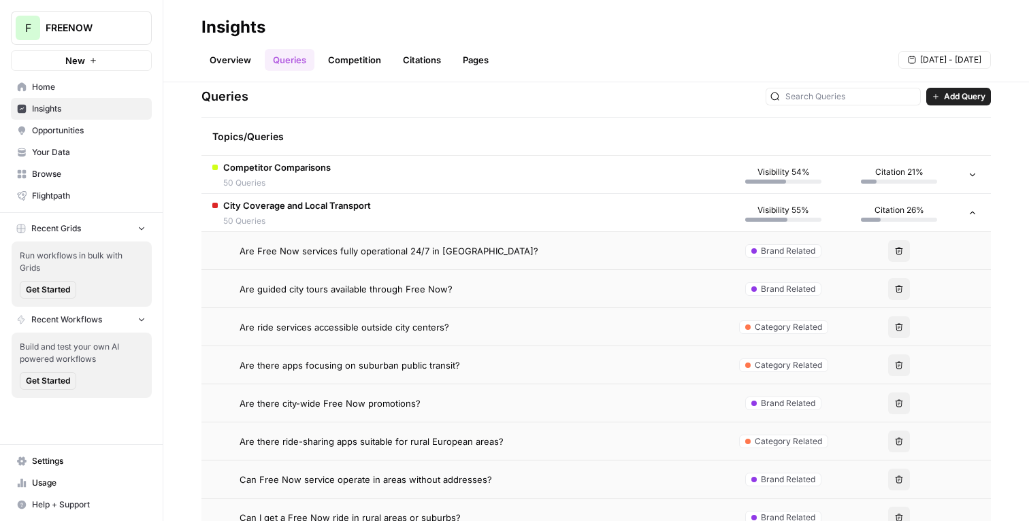
click at [840, 56] on div "Overview Queries Competition Citations Pages [DATE] - [DATE]" at bounding box center [596, 54] width 790 height 33
click at [1012, 136] on div "Explore the topics and queries driving answer engine visibility, with insights …" at bounding box center [596, 301] width 866 height 439
click at [681, 52] on div "Overview Queries Competition Citations Pages [DATE] - [DATE]" at bounding box center [596, 54] width 790 height 33
click at [486, 225] on td "City Coverage and Local Transport 50 Queries" at bounding box center [463, 212] width 524 height 37
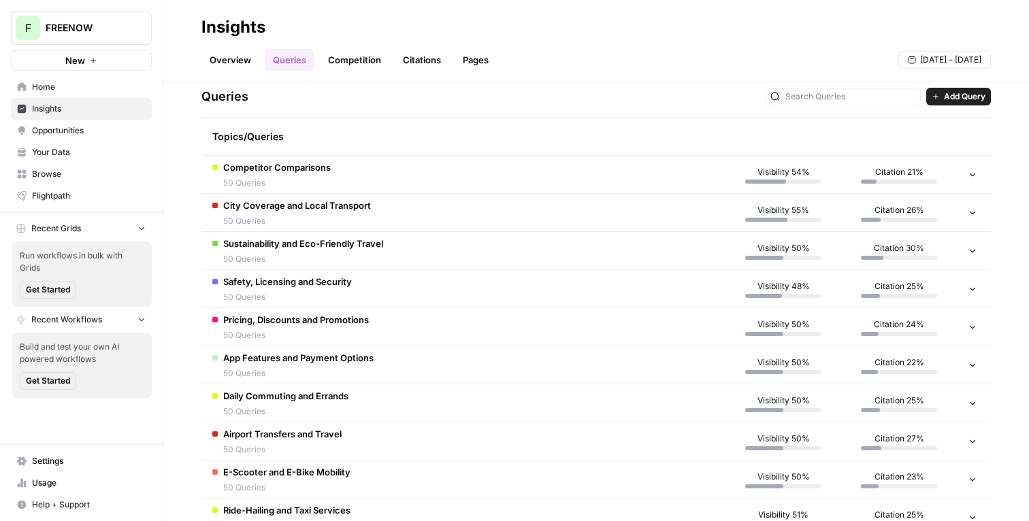
click at [516, 39] on div "Overview Queries Competition Citations Pages [DATE] - [DATE]" at bounding box center [596, 54] width 790 height 33
